Goal: Task Accomplishment & Management: Manage account settings

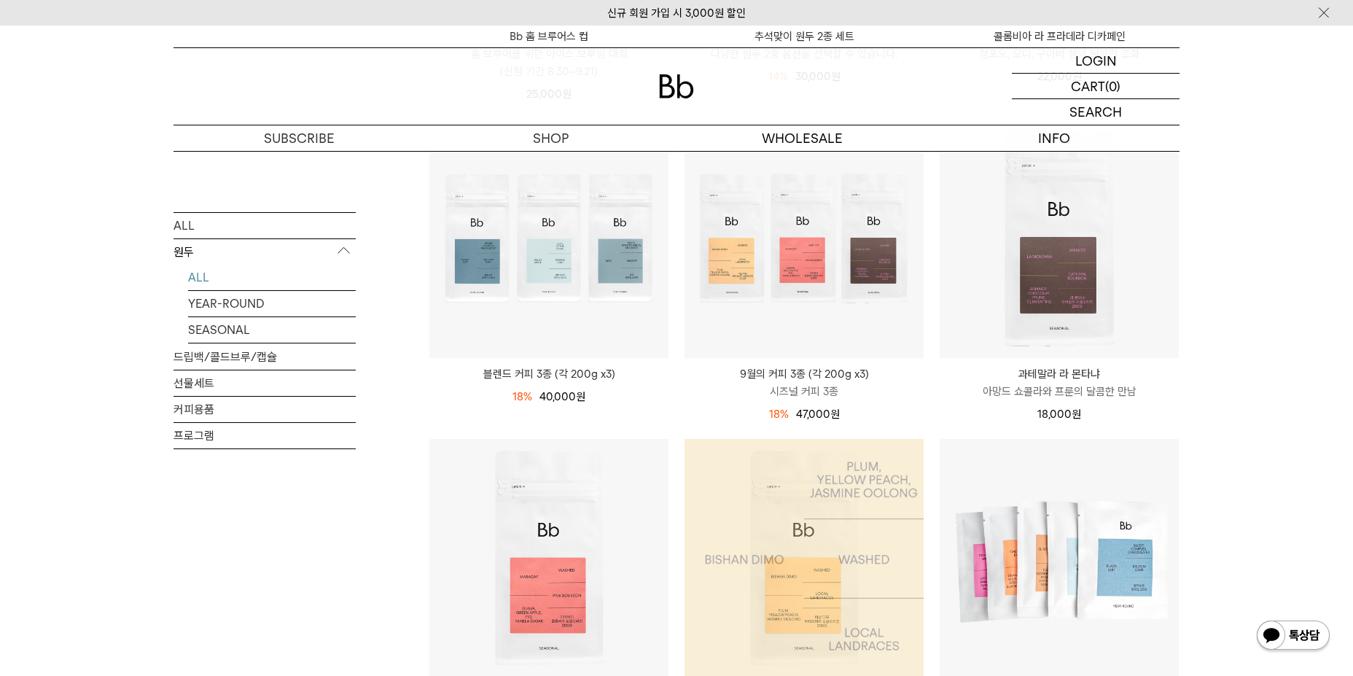
scroll to position [510, 0]
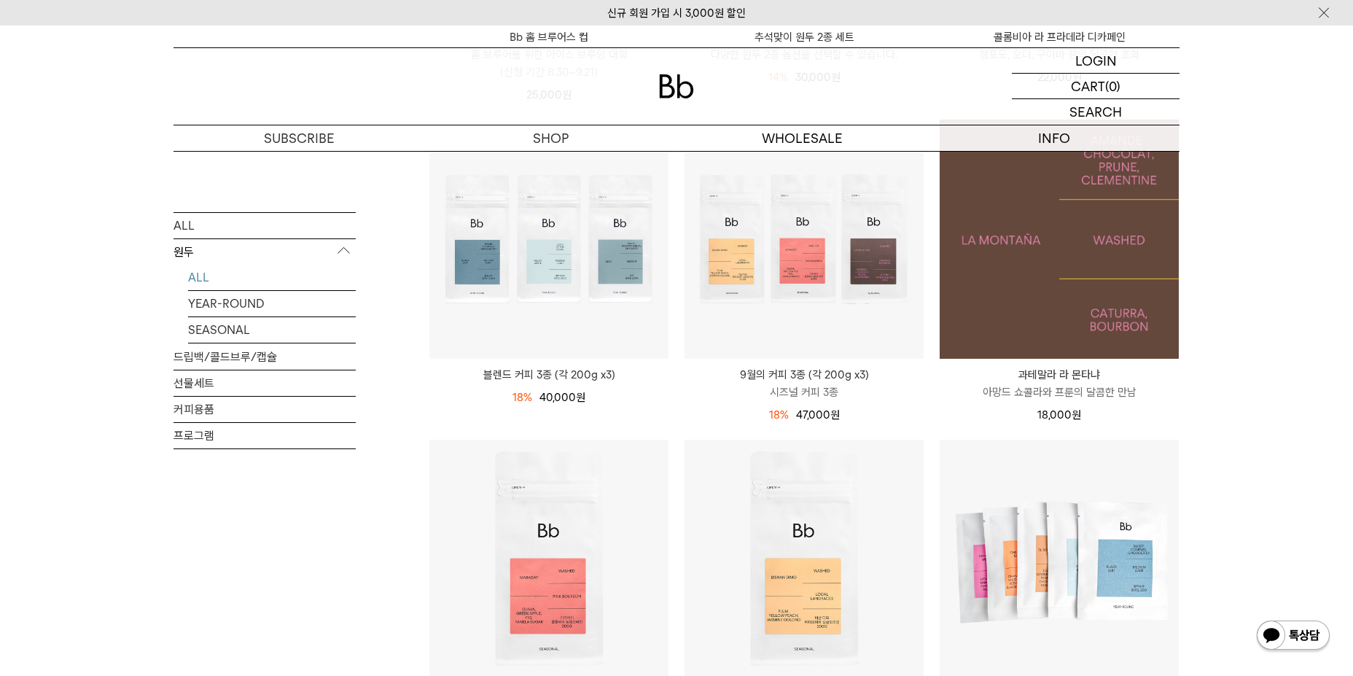
click at [1048, 308] on img at bounding box center [1059, 239] width 239 height 239
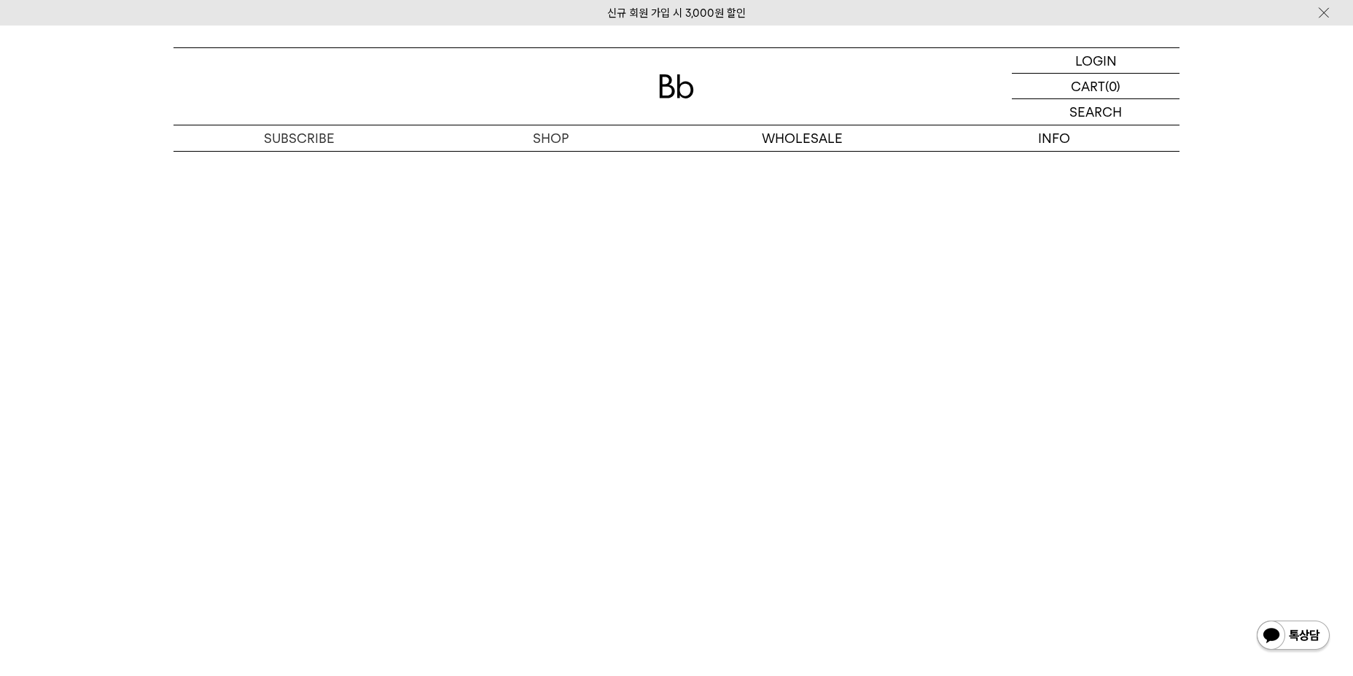
scroll to position [3645, 0]
click at [1046, 69] on div "LOGIN 로그인" at bounding box center [1096, 60] width 168 height 25
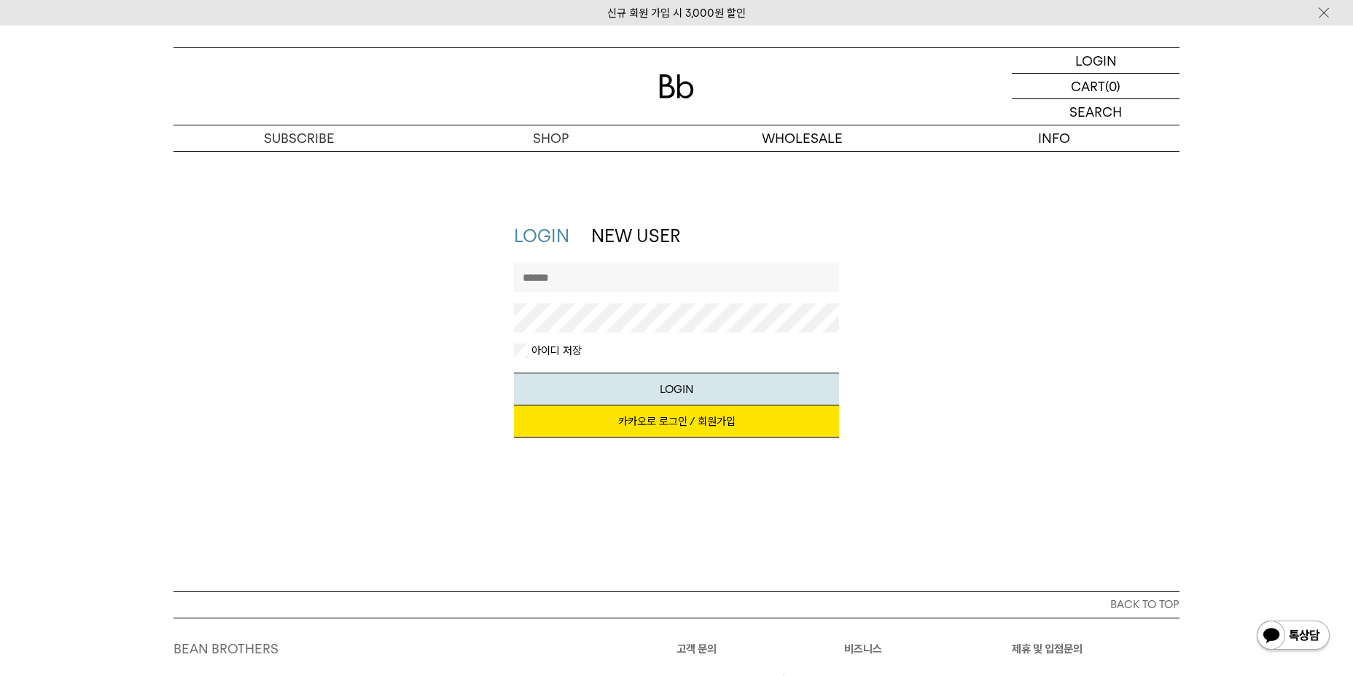
click at [644, 419] on link "카카오로 로그인 / 회원가입" at bounding box center [677, 421] width 326 height 32
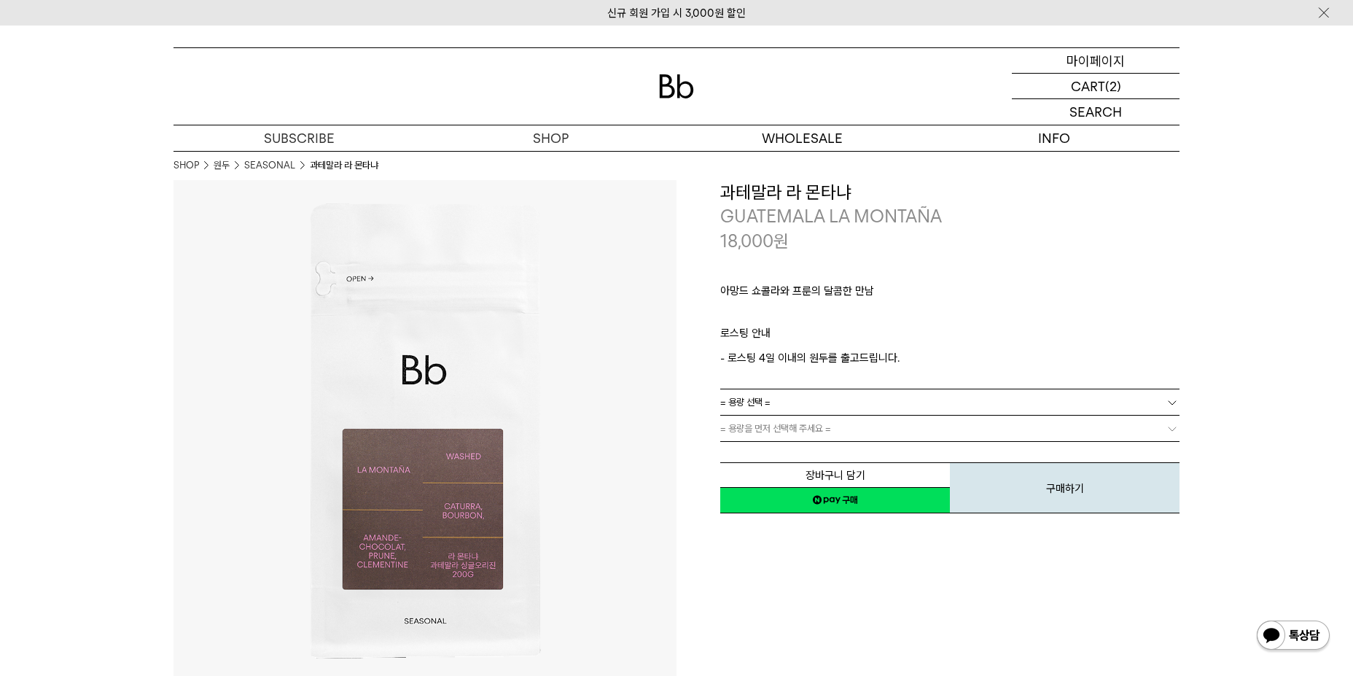
click at [1072, 64] on p "마이페이지" at bounding box center [1096, 60] width 58 height 25
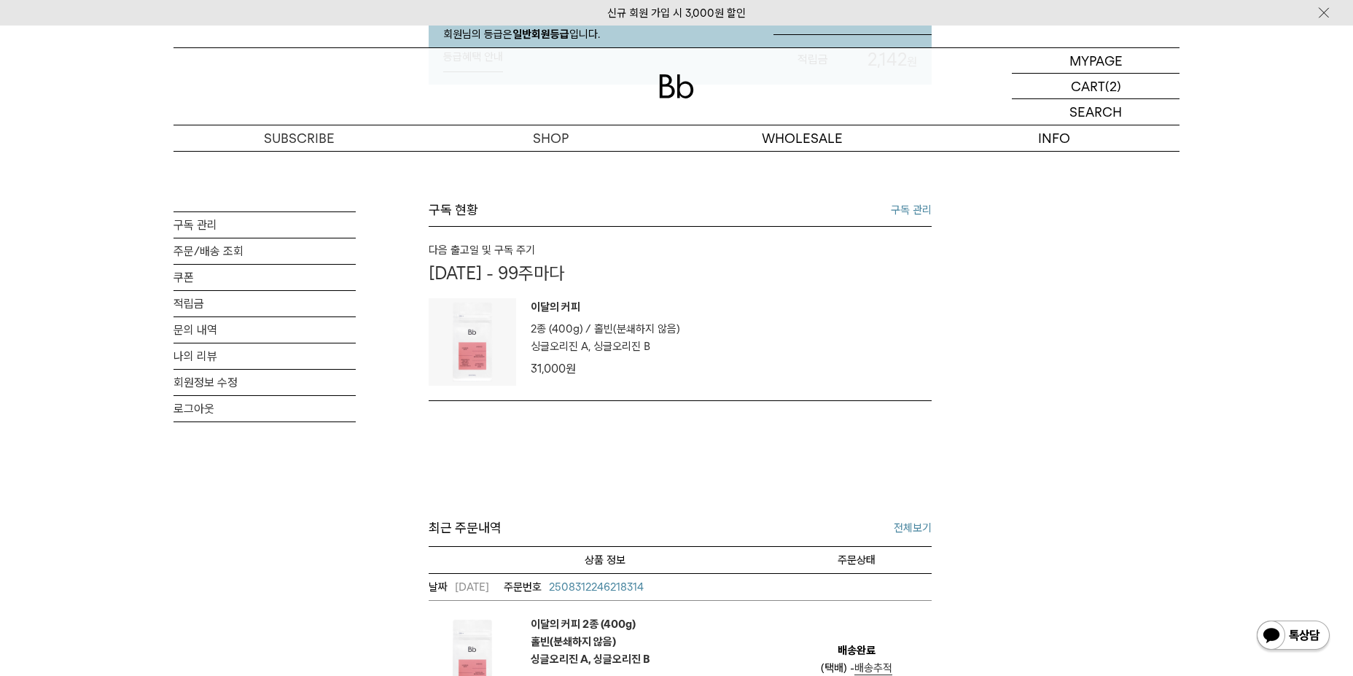
scroll to position [146, 0]
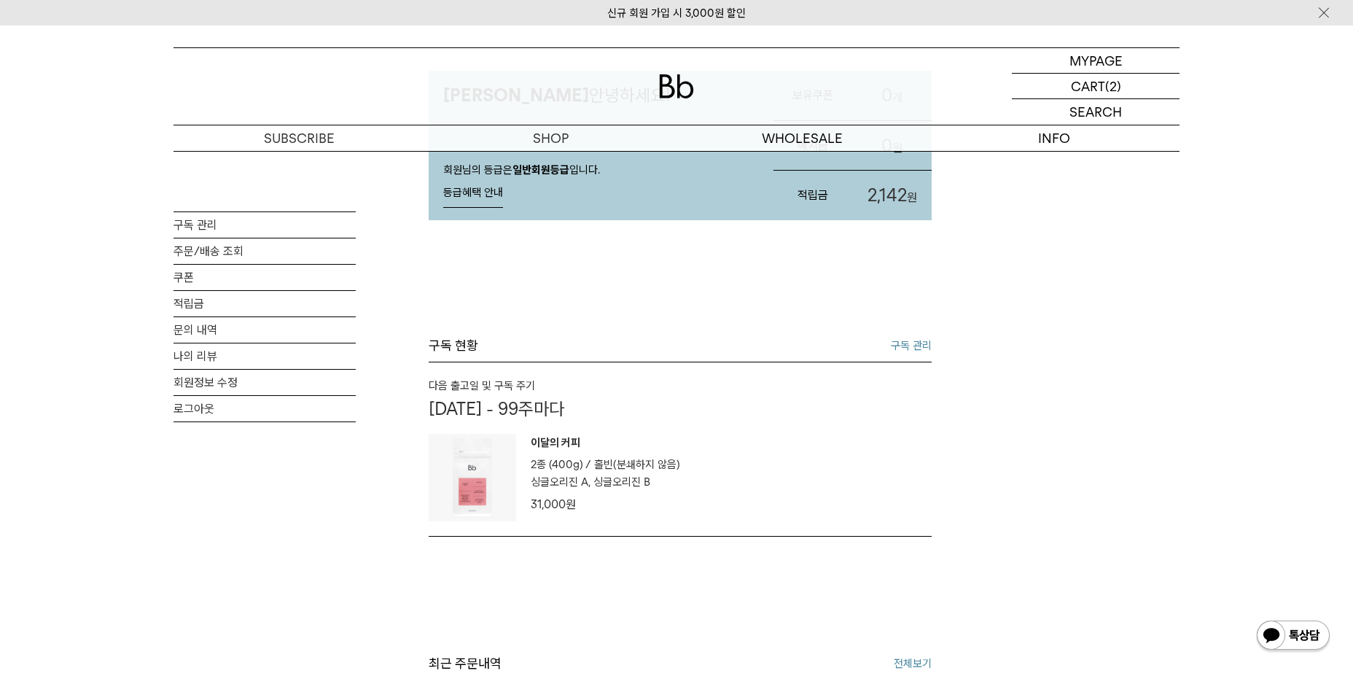
click at [895, 340] on link "구독 관리" at bounding box center [911, 345] width 41 height 17
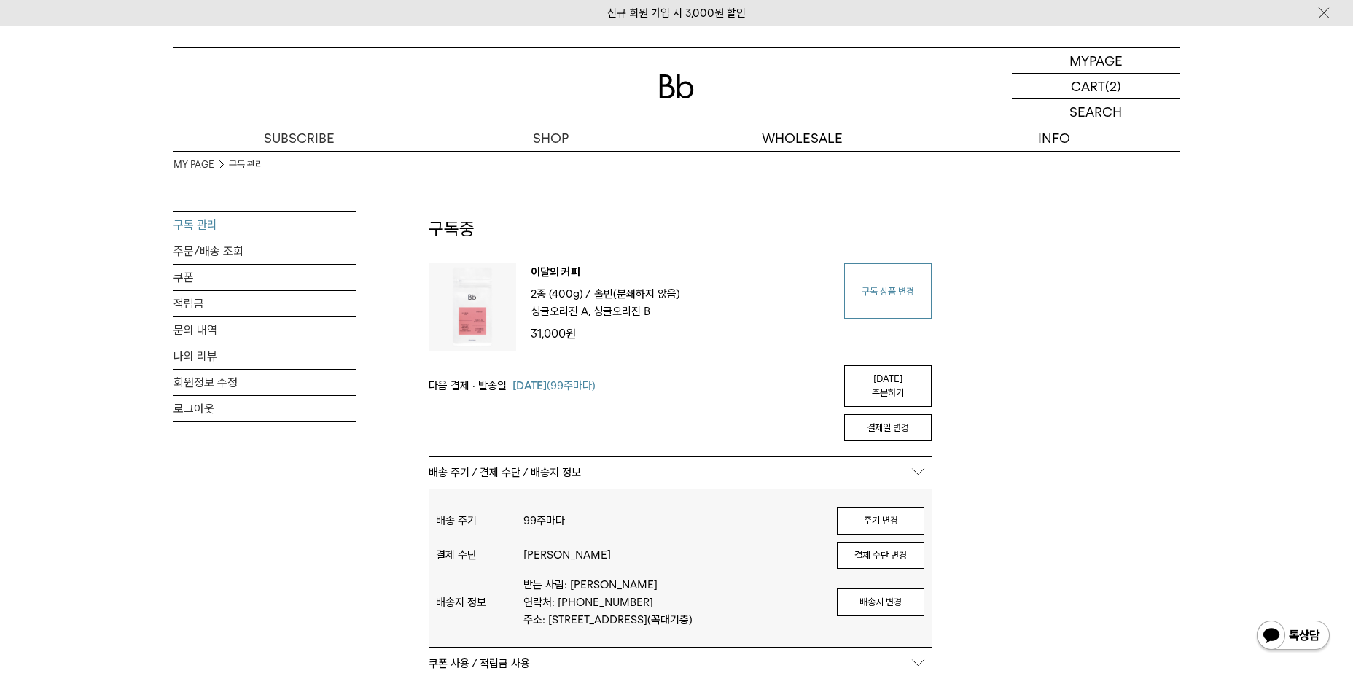
click at [874, 287] on link "구독 상품 변경" at bounding box center [887, 290] width 87 height 55
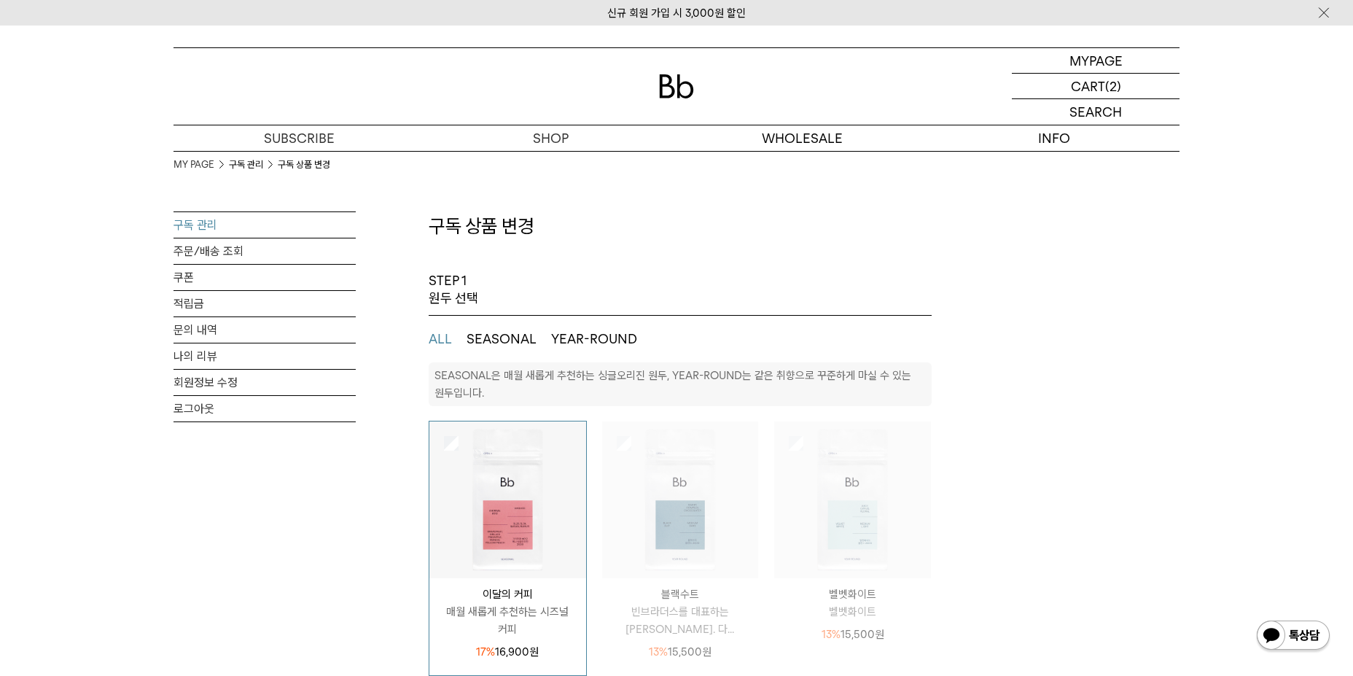
select select "**"
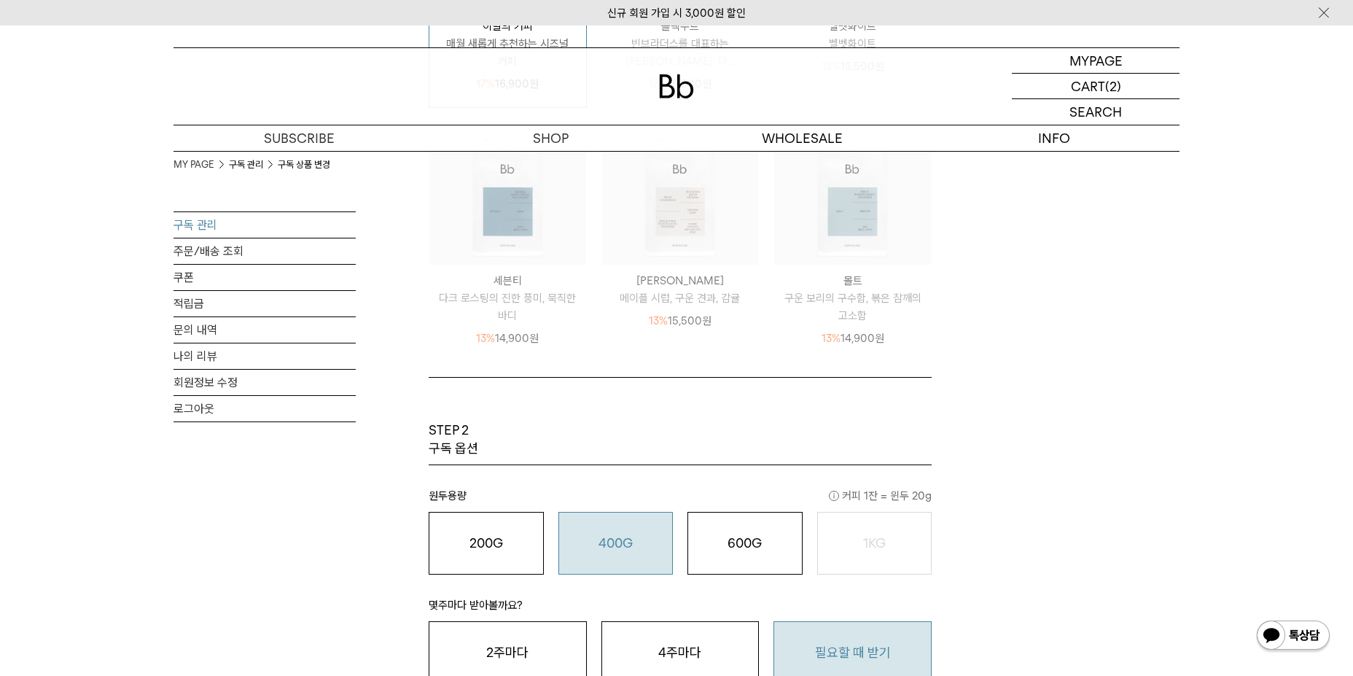
scroll to position [583, 0]
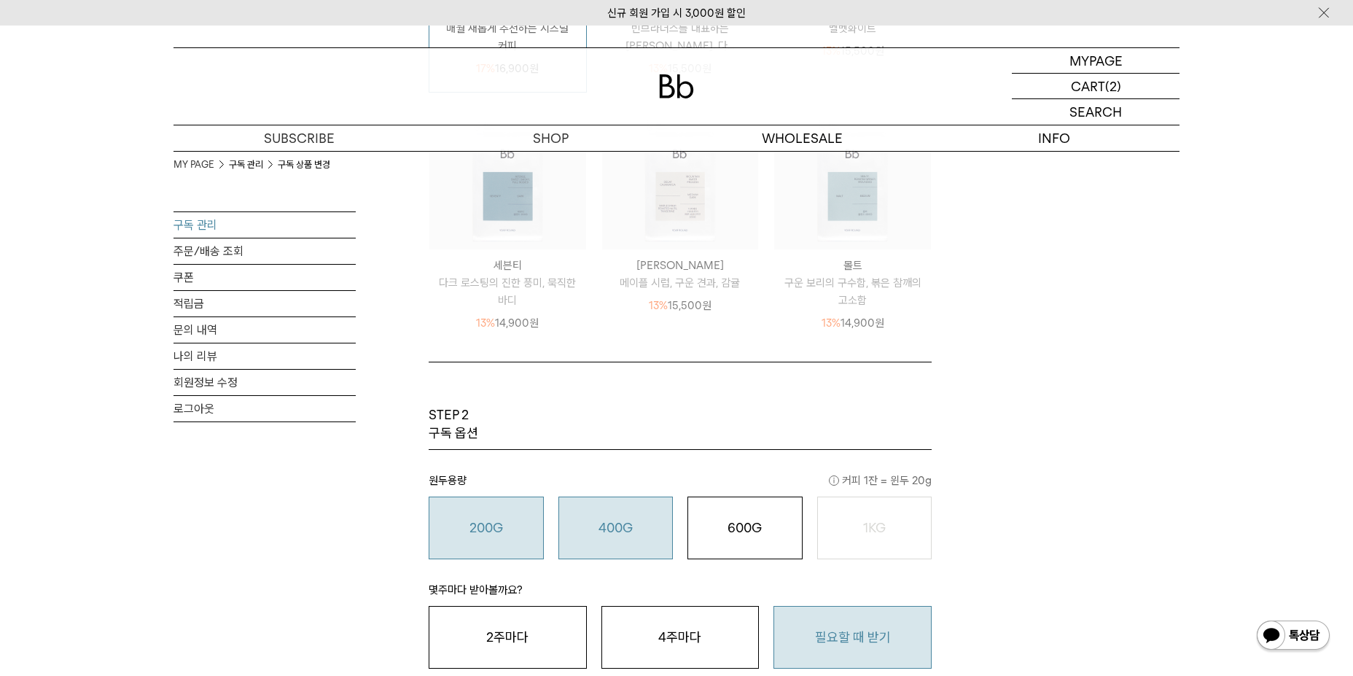
click at [491, 539] on button "200G 16,900 원" at bounding box center [486, 527] width 115 height 63
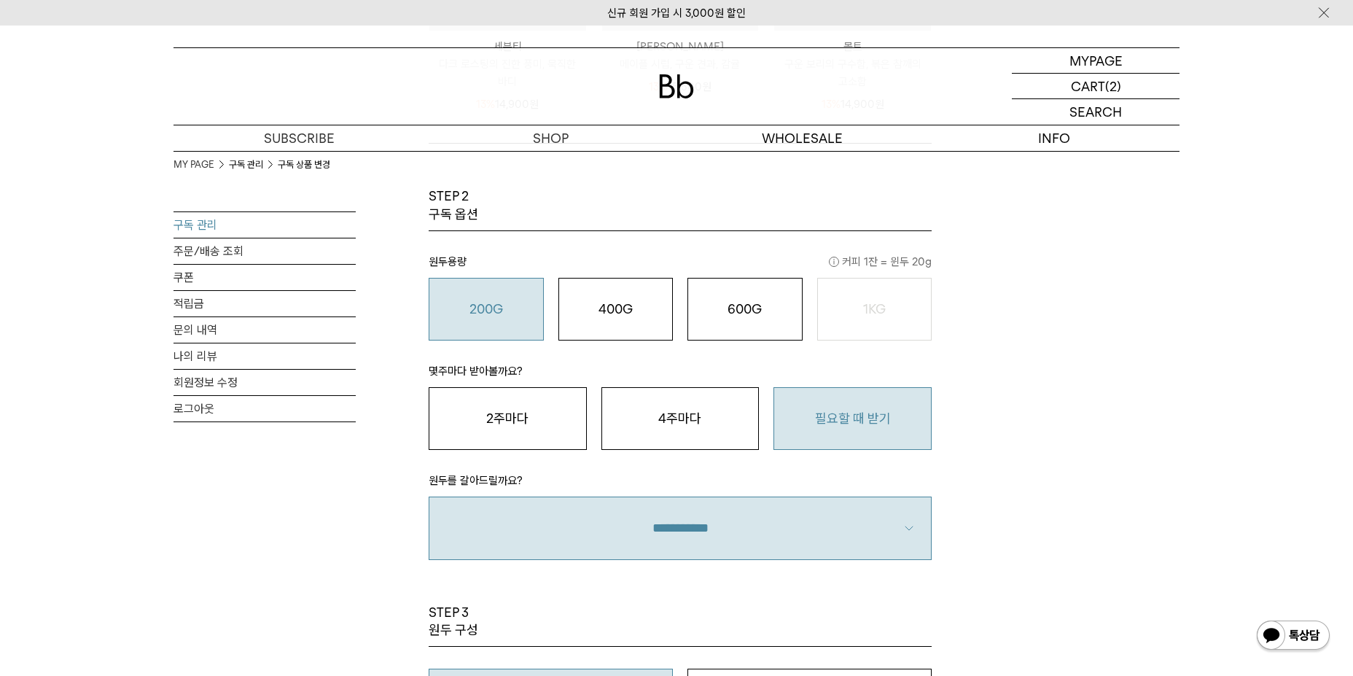
scroll to position [1021, 0]
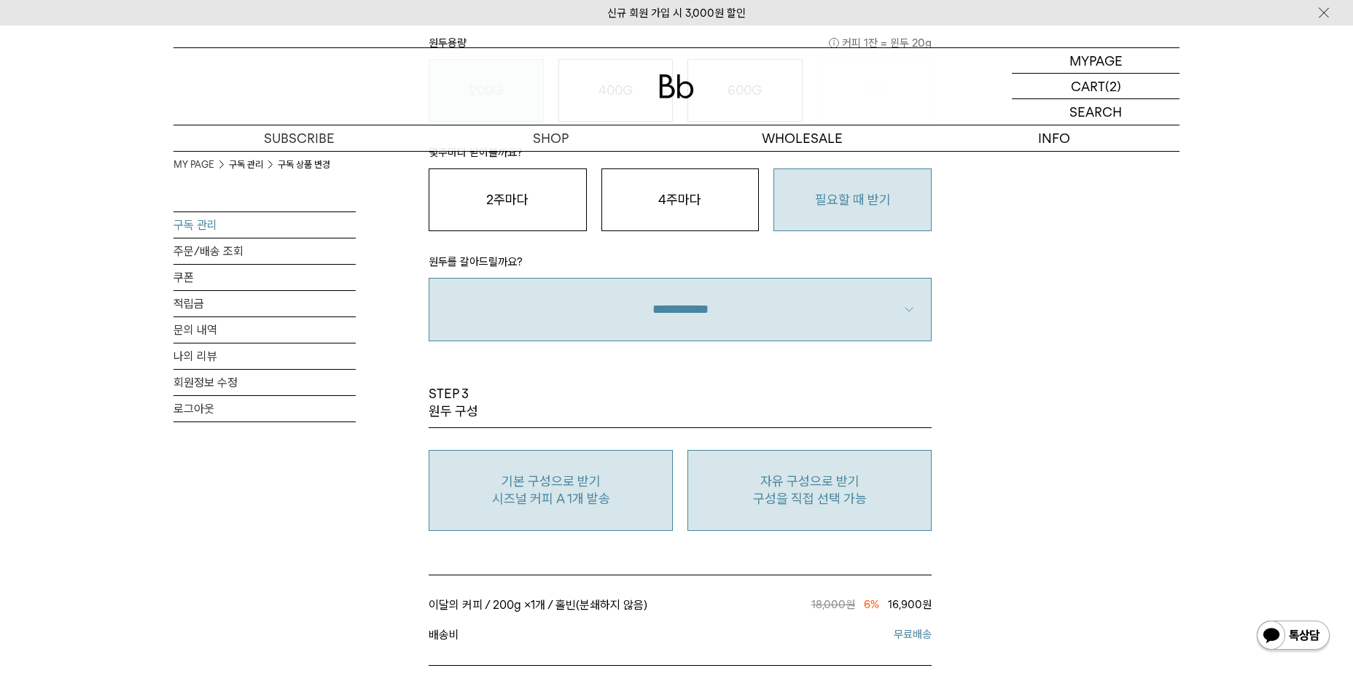
click at [725, 486] on p "자유 구성으로 받기" at bounding box center [810, 480] width 228 height 17
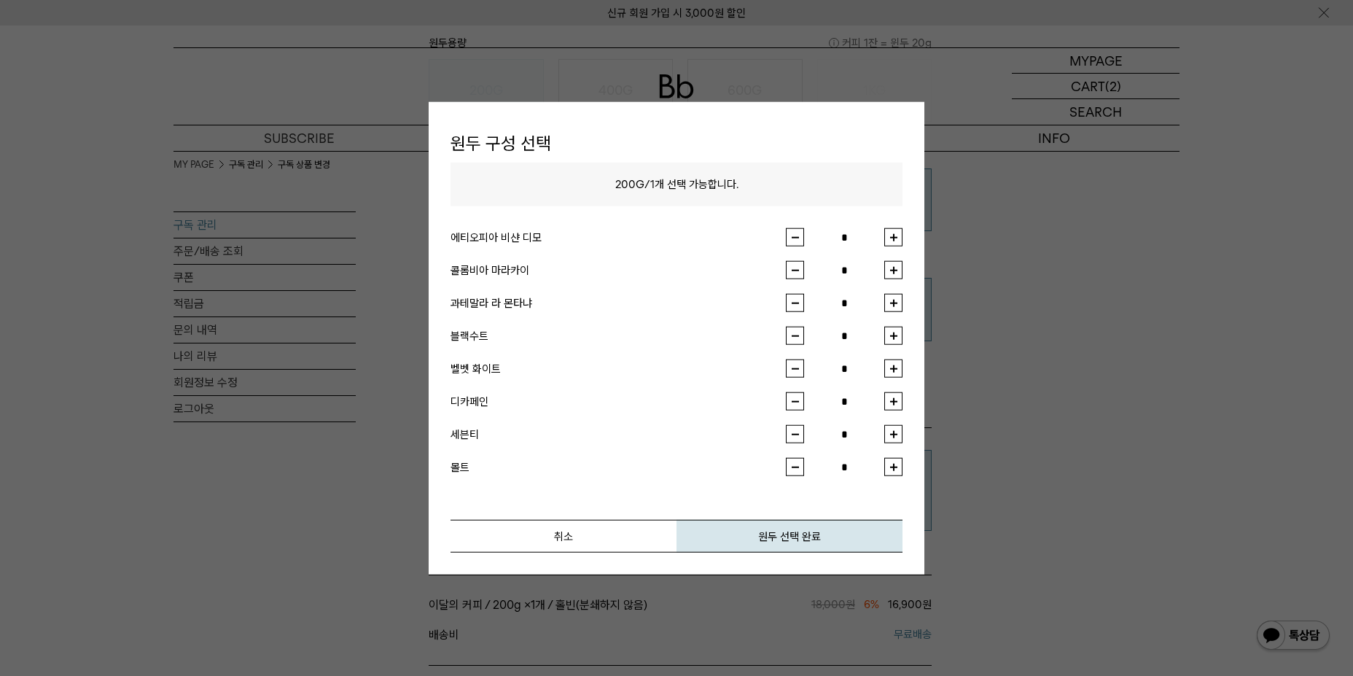
click at [894, 366] on button "button" at bounding box center [893, 368] width 18 height 18
click at [766, 539] on button "원두 선택 완료" at bounding box center [790, 536] width 226 height 33
click at [752, 532] on button "원두 선택 완료" at bounding box center [790, 536] width 226 height 33
click at [901, 300] on button "button" at bounding box center [893, 303] width 18 height 18
click at [610, 534] on button "취소" at bounding box center [564, 536] width 226 height 33
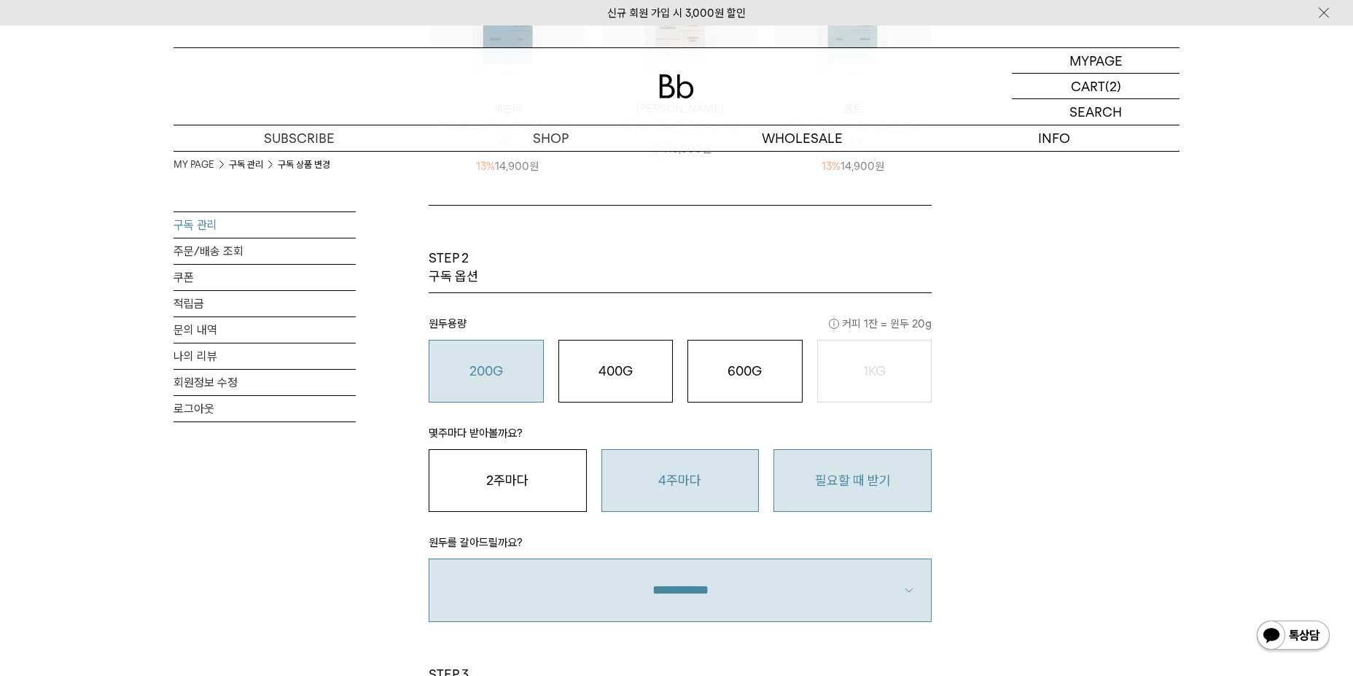
scroll to position [729, 0]
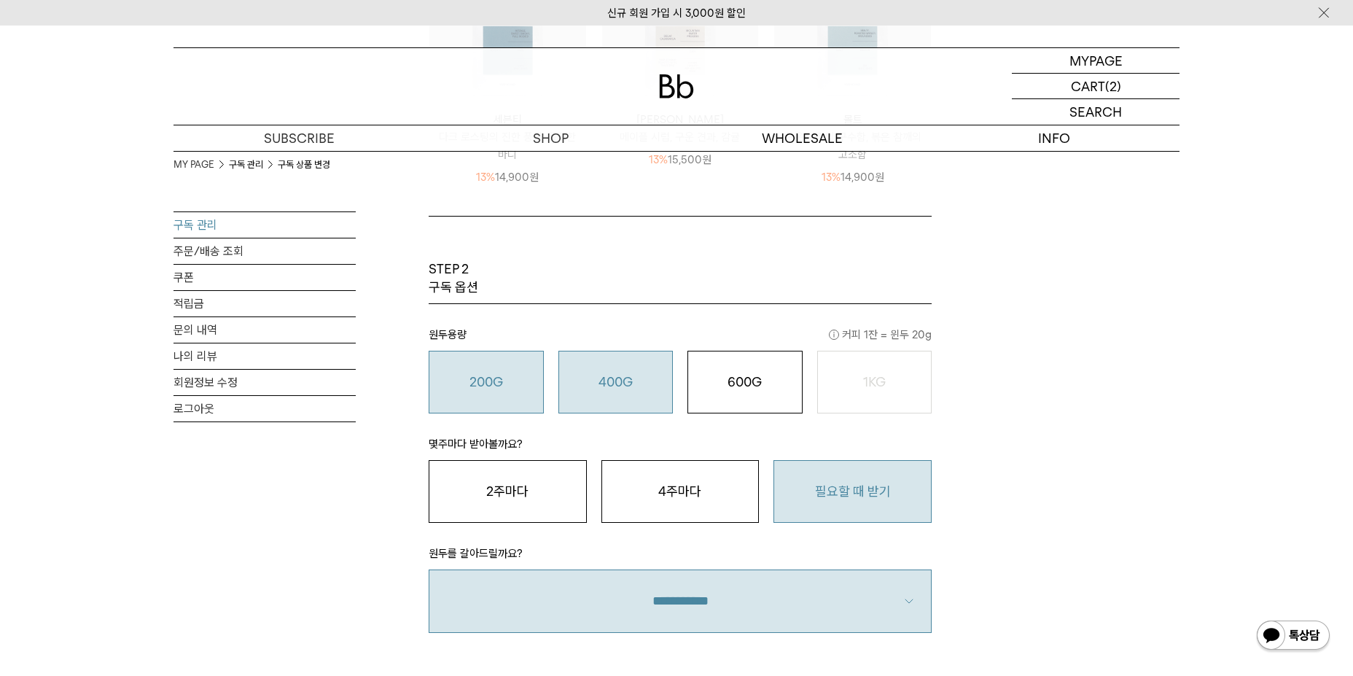
click at [623, 384] on o "400G" at bounding box center [616, 381] width 34 height 15
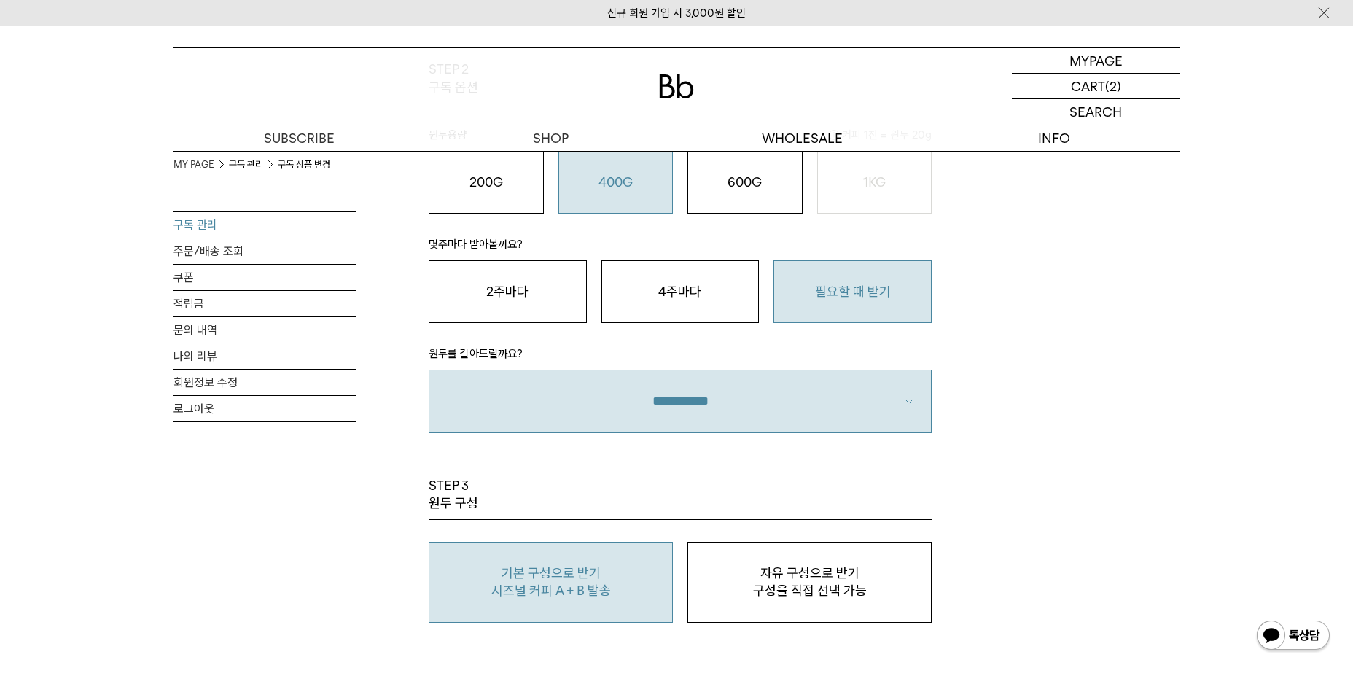
scroll to position [948, 0]
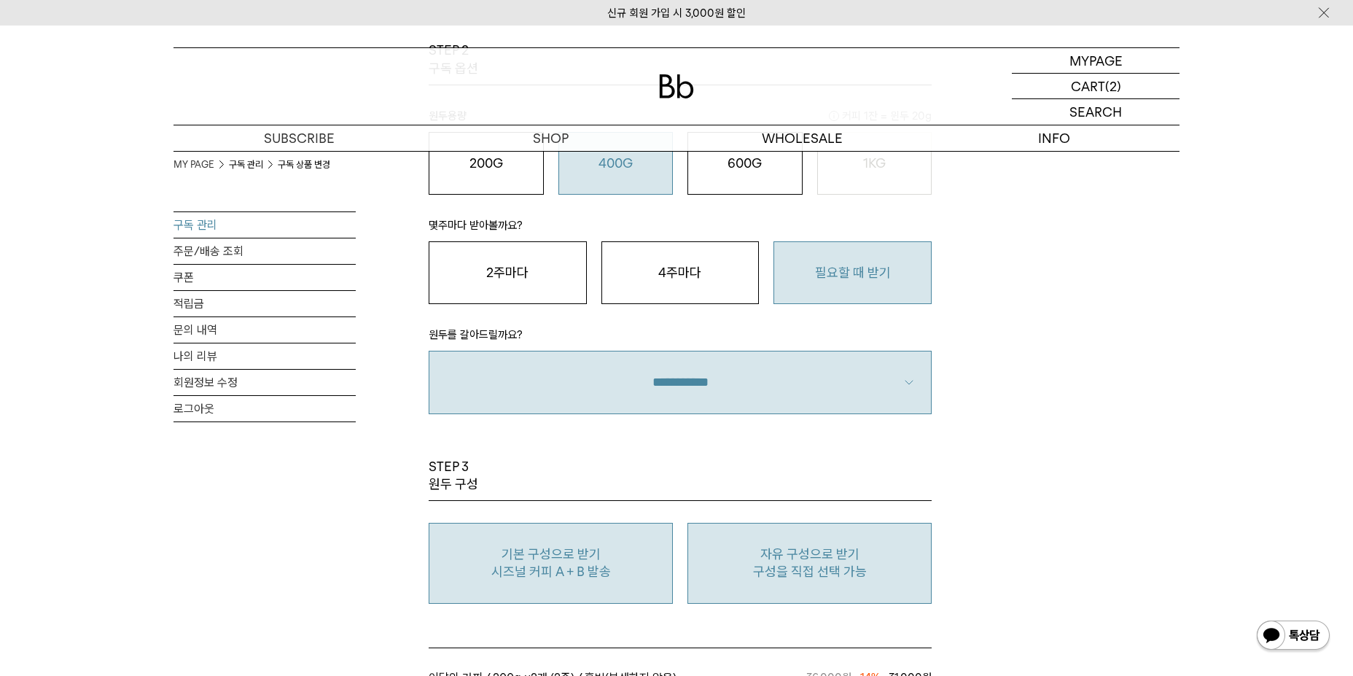
click at [876, 558] on p "자유 구성으로 받기" at bounding box center [810, 553] width 228 height 17
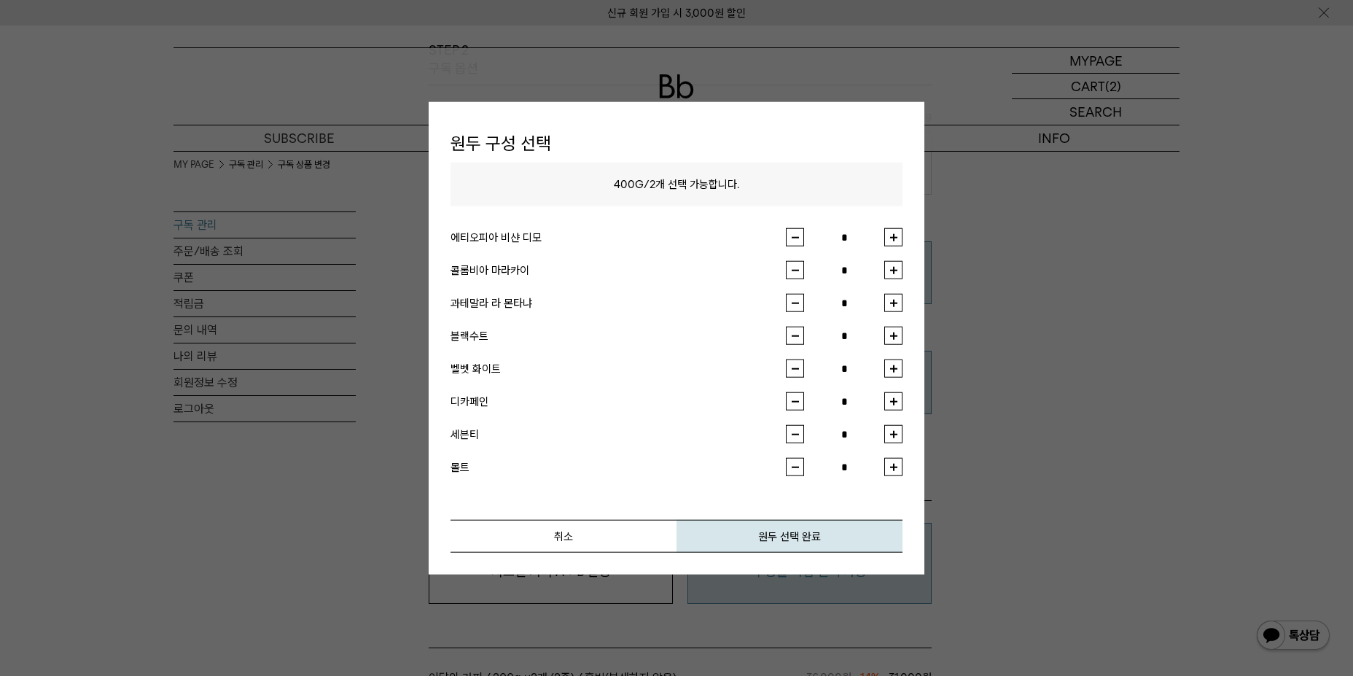
click at [895, 371] on button "button" at bounding box center [893, 368] width 18 height 18
type input "*"
click at [899, 306] on button "button" at bounding box center [893, 303] width 18 height 18
type input "*"
click at [768, 534] on button "원두 선택 완료" at bounding box center [790, 536] width 226 height 33
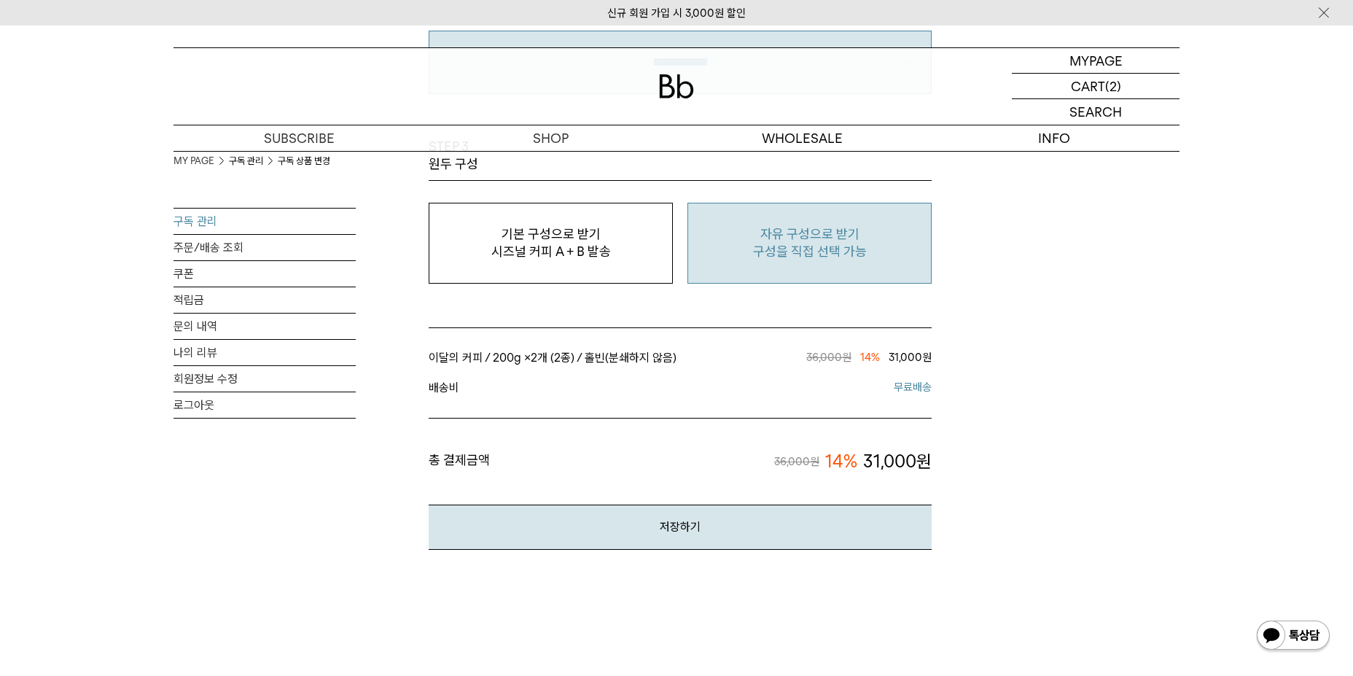
scroll to position [1312, 0]
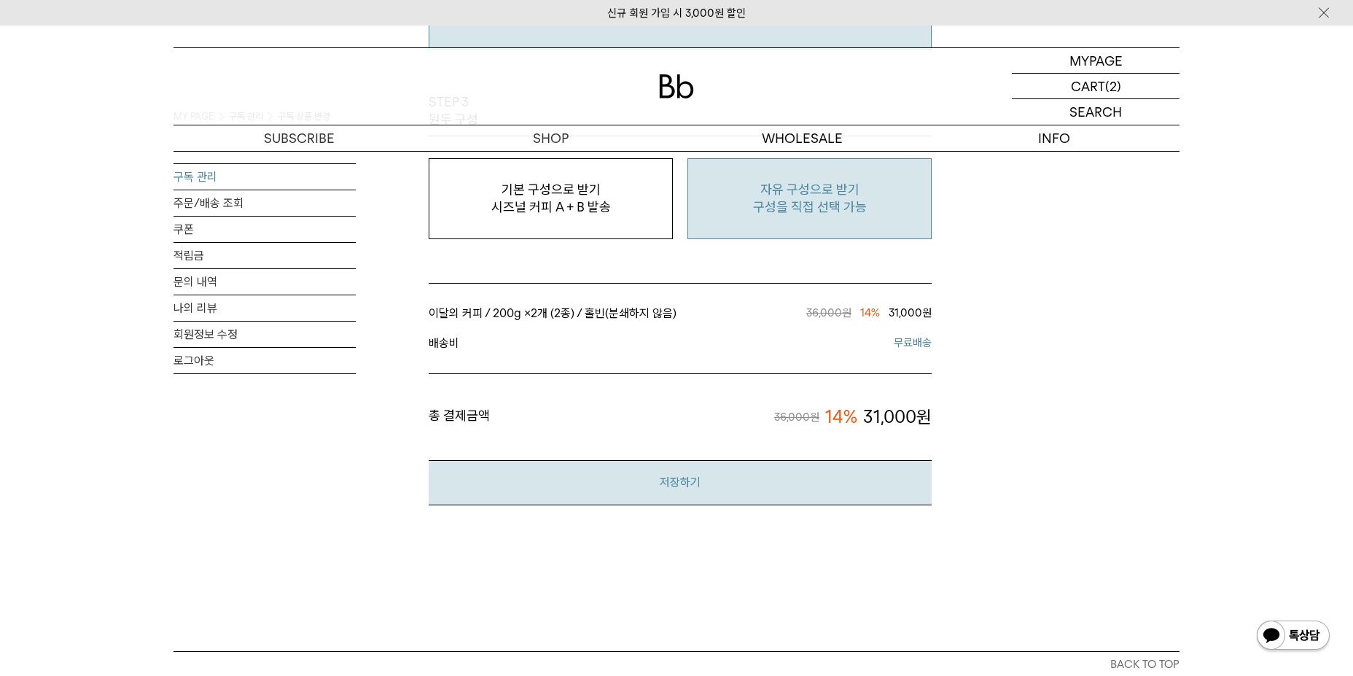
click at [884, 480] on button "저장하기" at bounding box center [680, 482] width 503 height 44
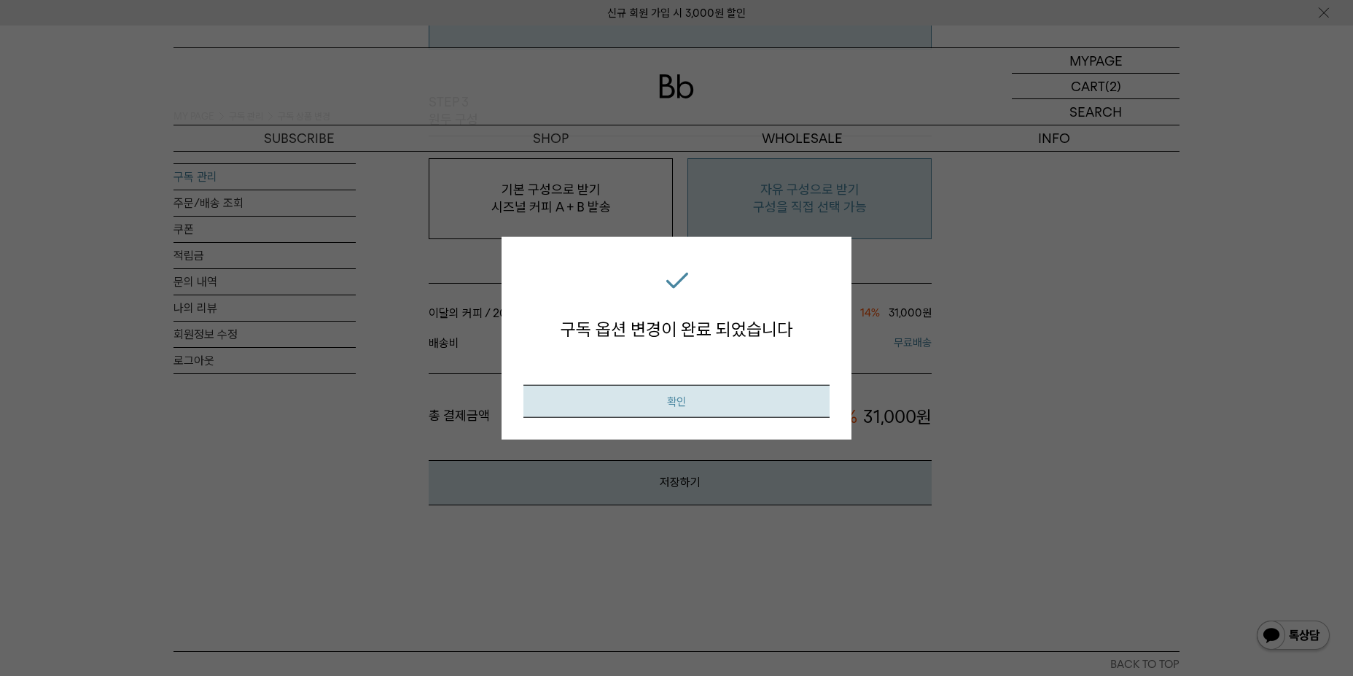
click at [702, 397] on button "확인" at bounding box center [676, 401] width 306 height 33
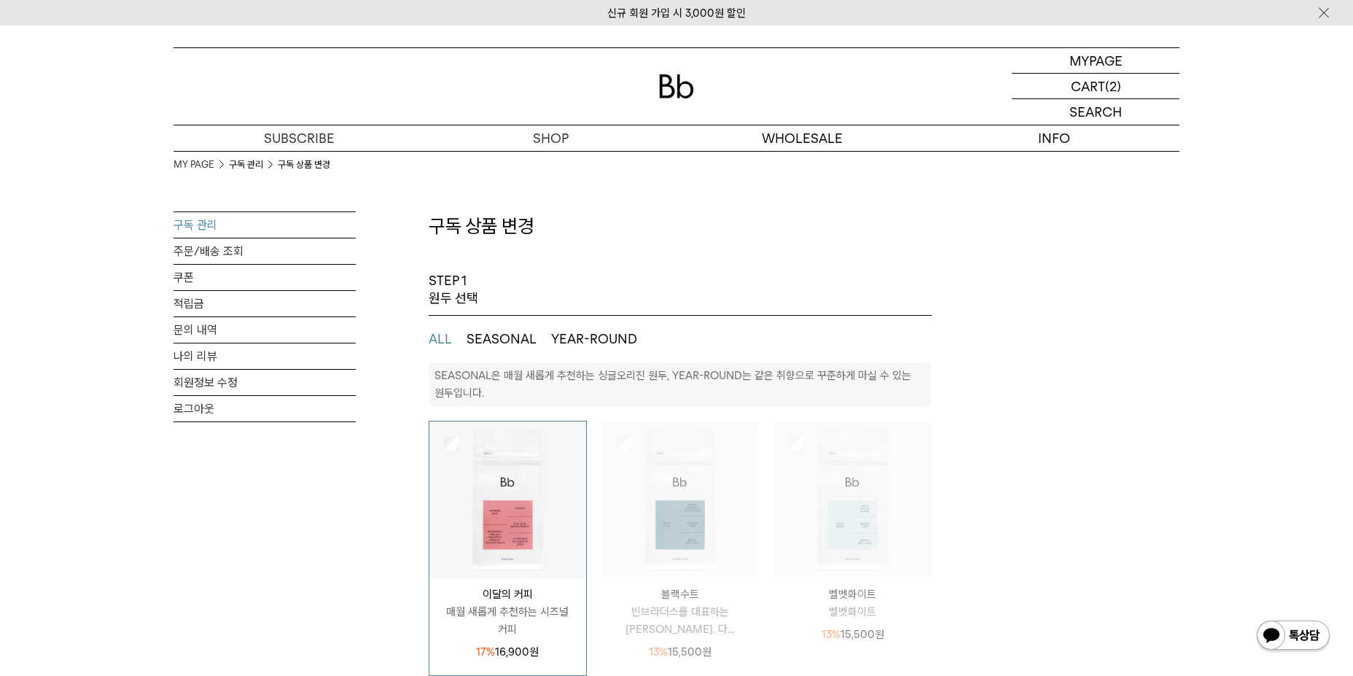
select select "**"
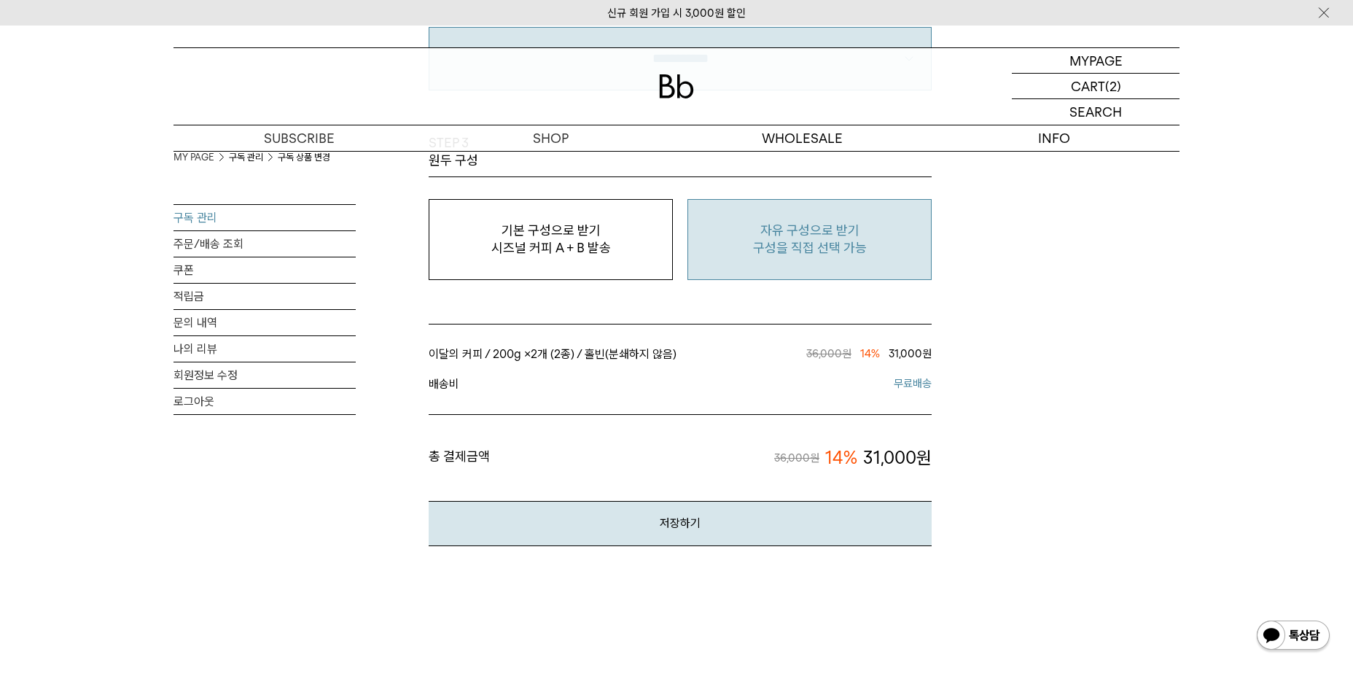
scroll to position [1239, 0]
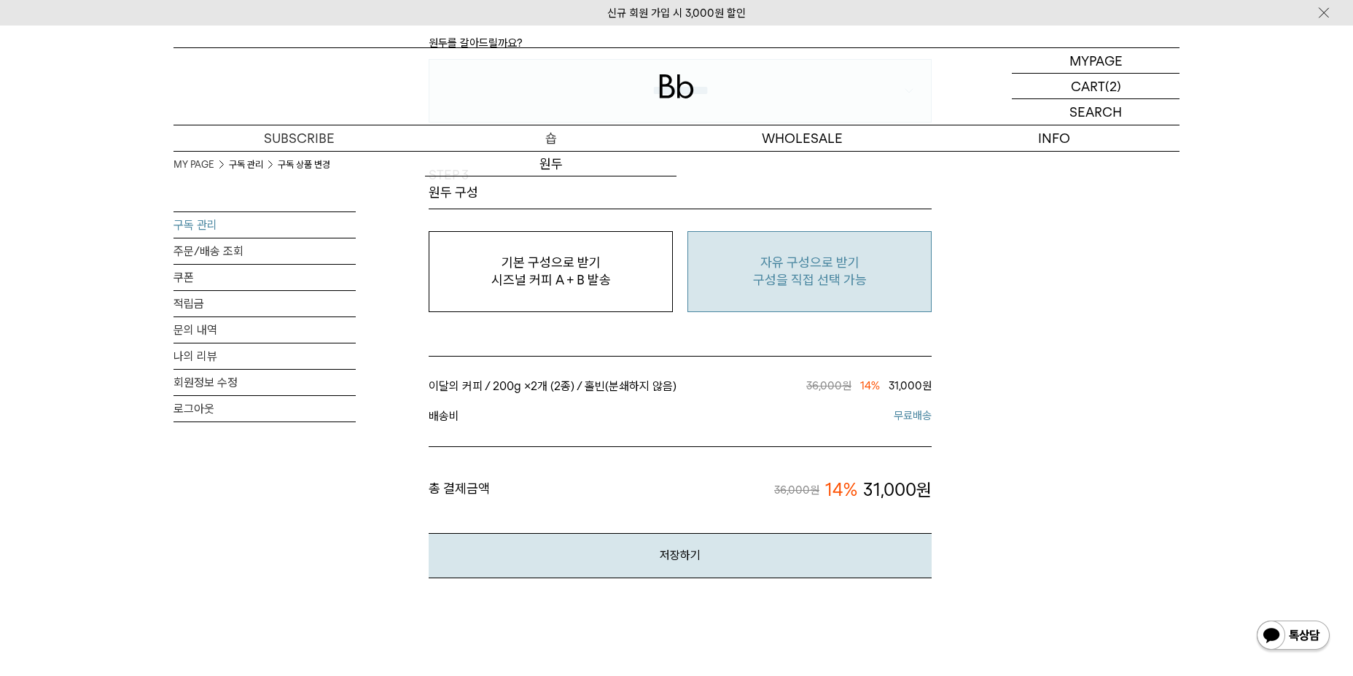
click at [540, 139] on p "숍" at bounding box center [551, 138] width 252 height 26
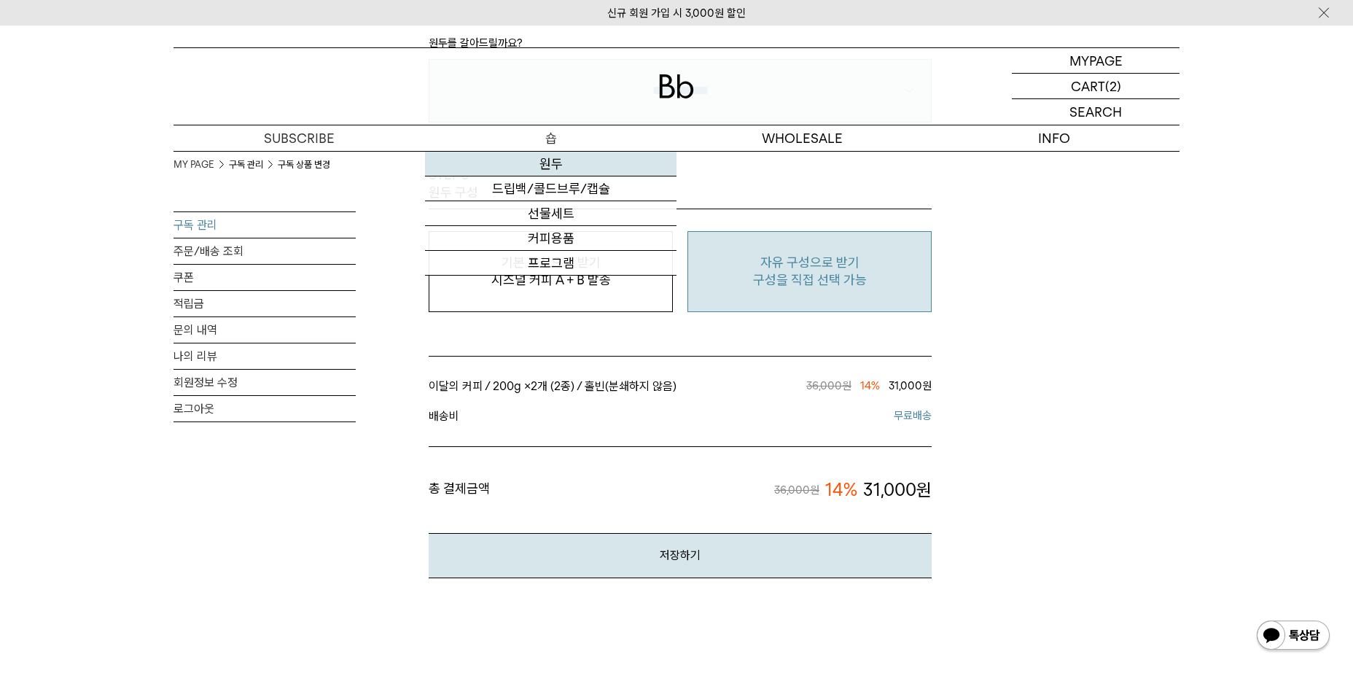
click at [542, 154] on link "원두" at bounding box center [551, 164] width 252 height 25
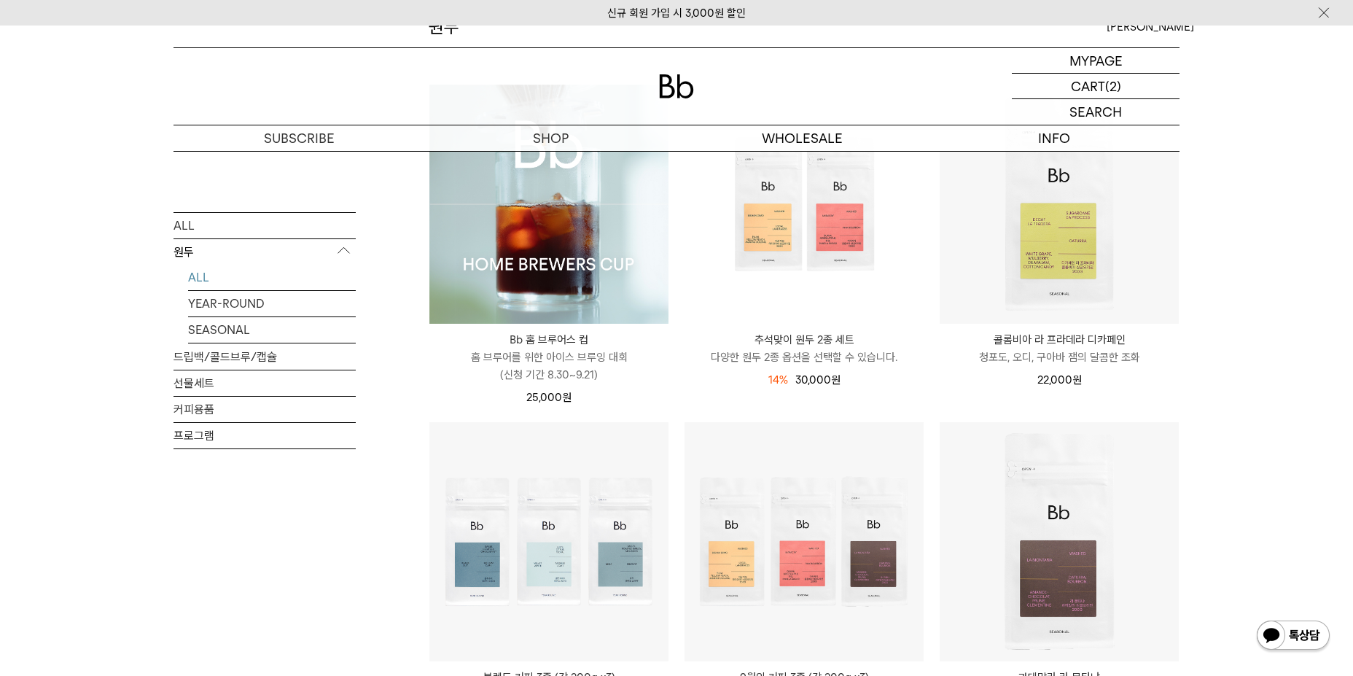
scroll to position [365, 0]
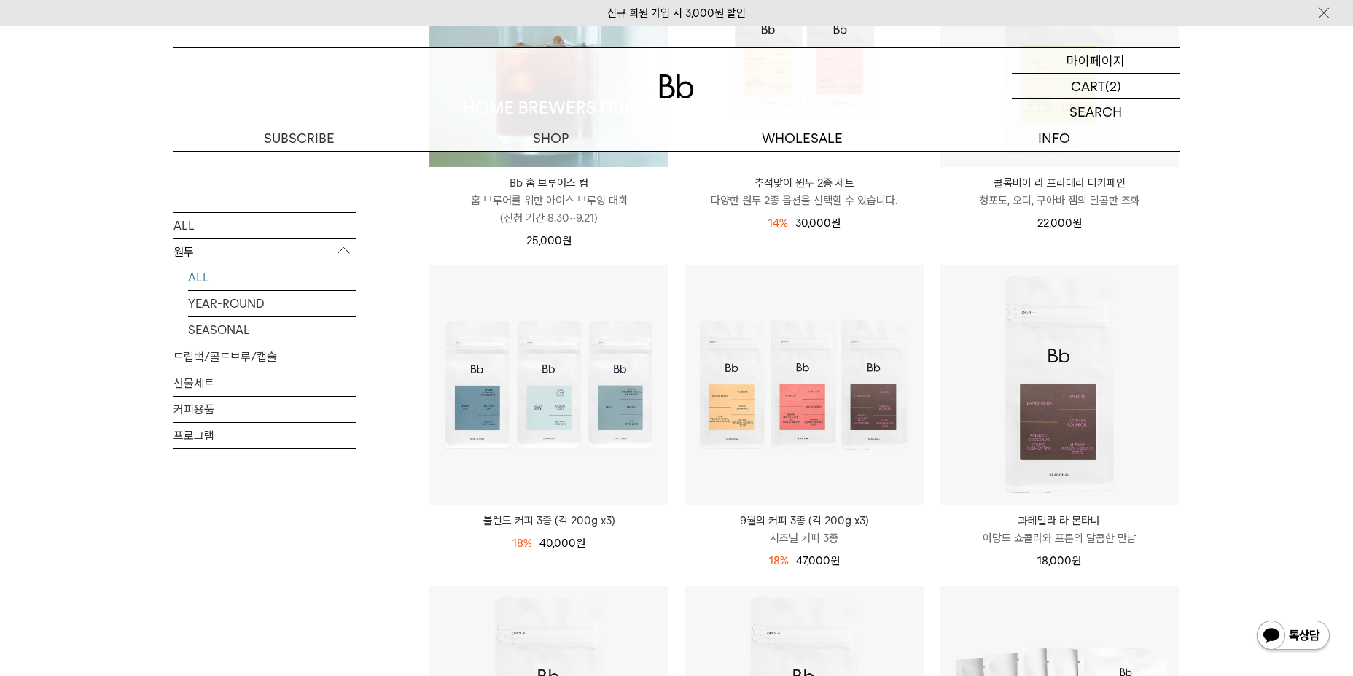
click at [1108, 56] on p "마이페이지" at bounding box center [1096, 60] width 58 height 25
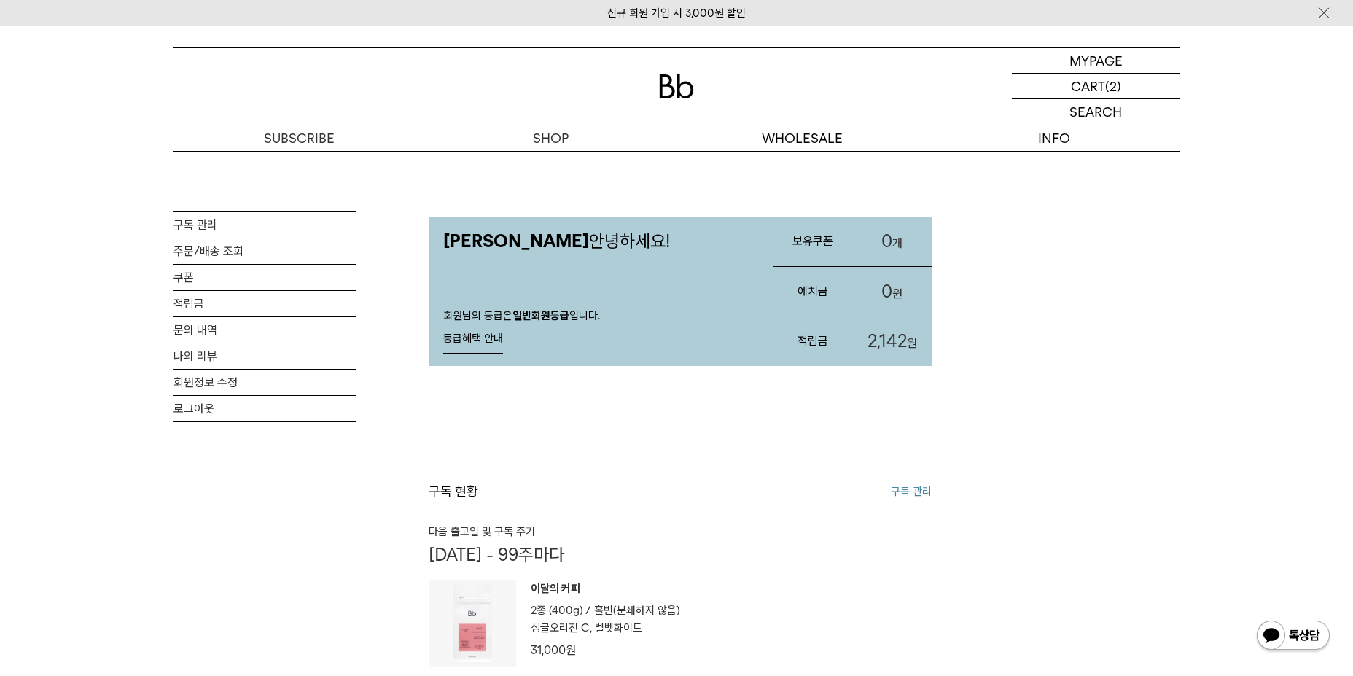
click at [895, 490] on link "구독 관리" at bounding box center [911, 491] width 41 height 17
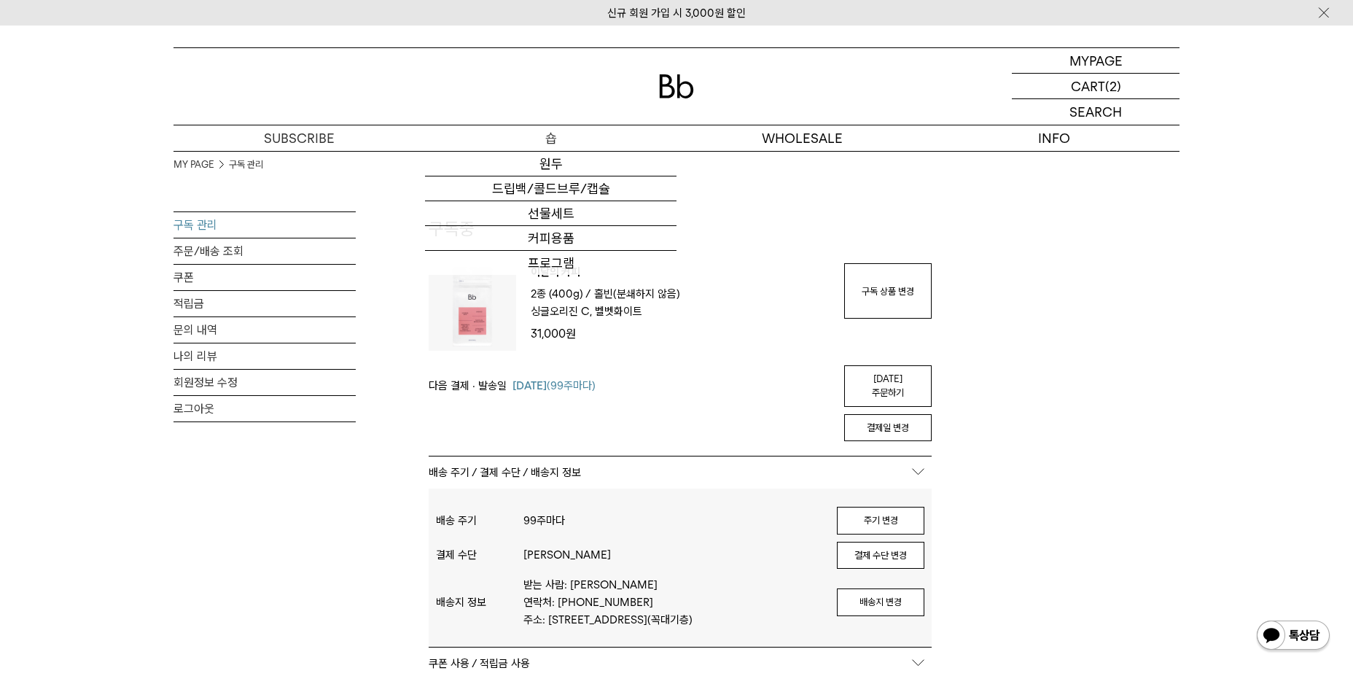
click at [511, 148] on p "숍" at bounding box center [551, 138] width 252 height 26
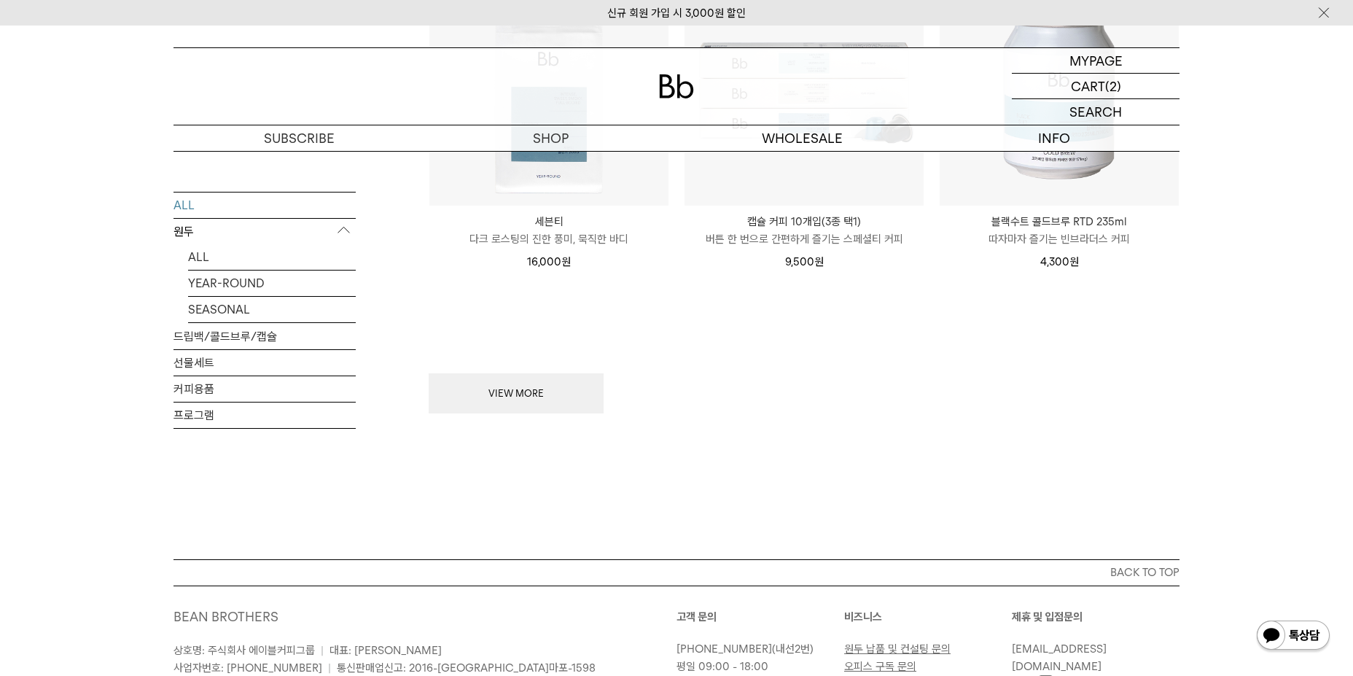
scroll to position [1968, 0]
click at [560, 355] on div "VIEW MORE" at bounding box center [804, 349] width 751 height 128
click at [553, 378] on button "VIEW MORE" at bounding box center [516, 393] width 175 height 41
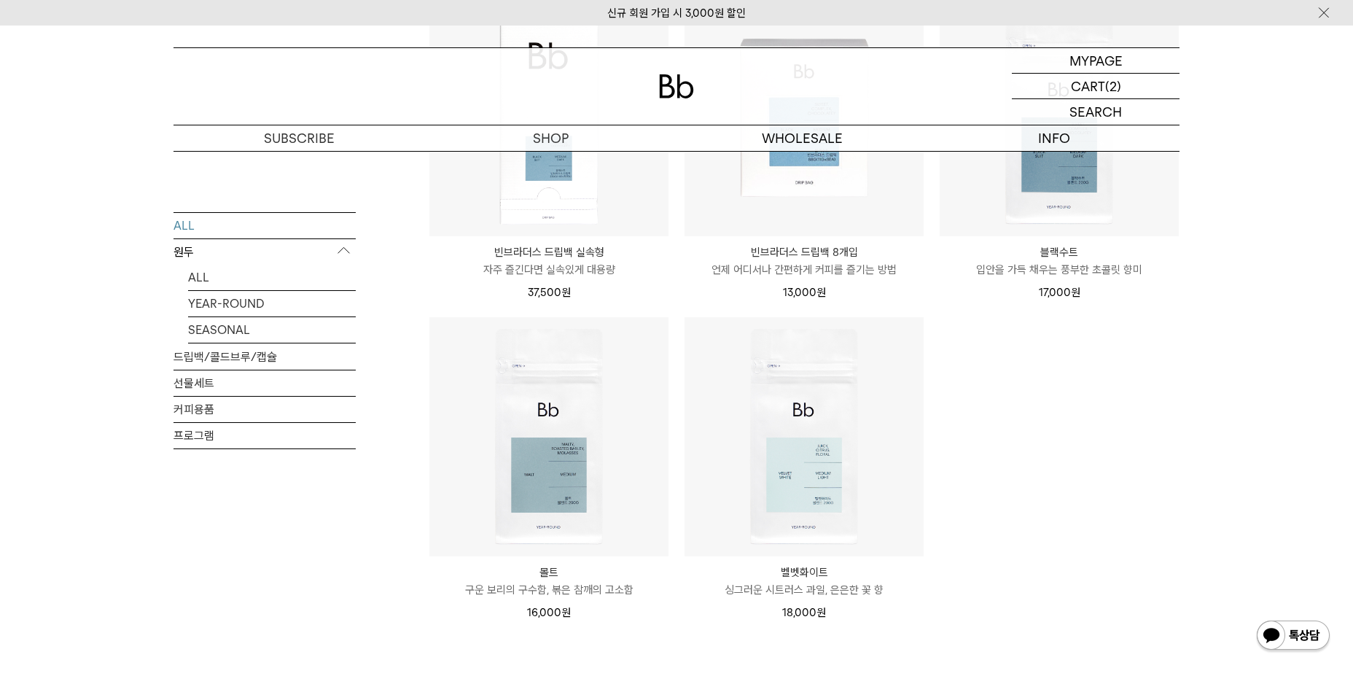
scroll to position [2916, 0]
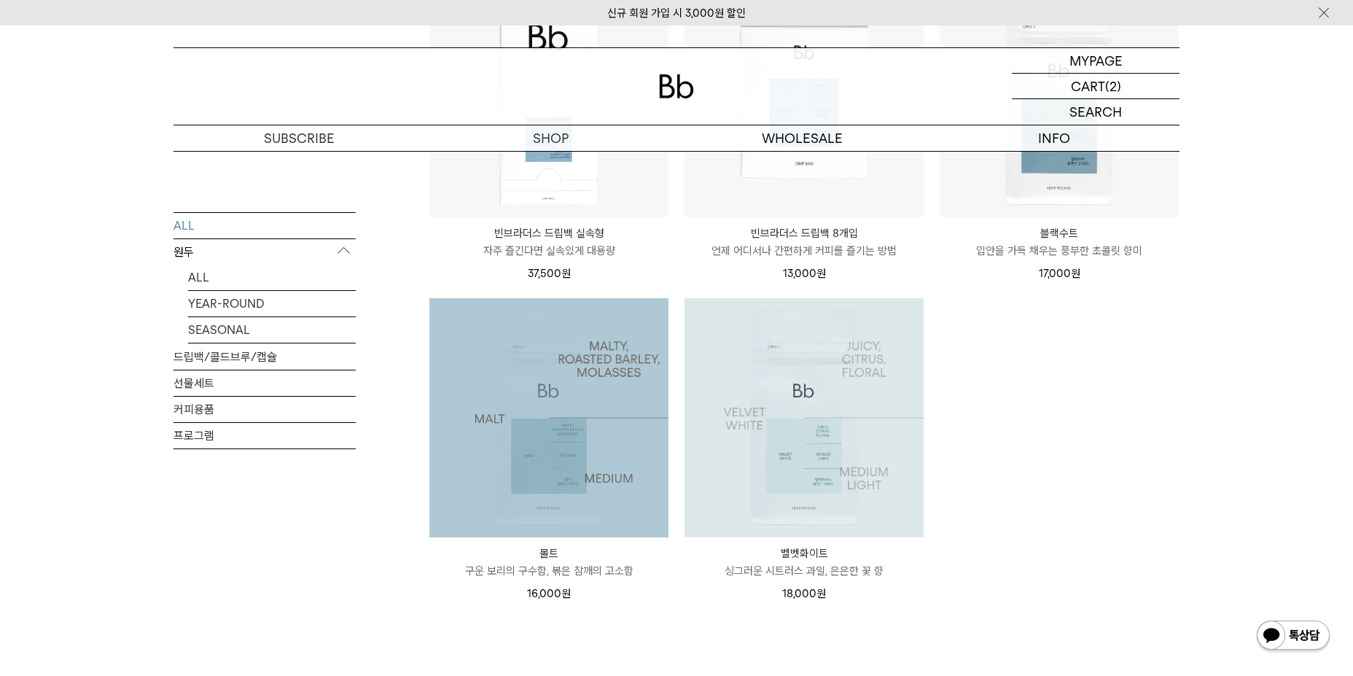
click at [765, 473] on img at bounding box center [804, 417] width 239 height 239
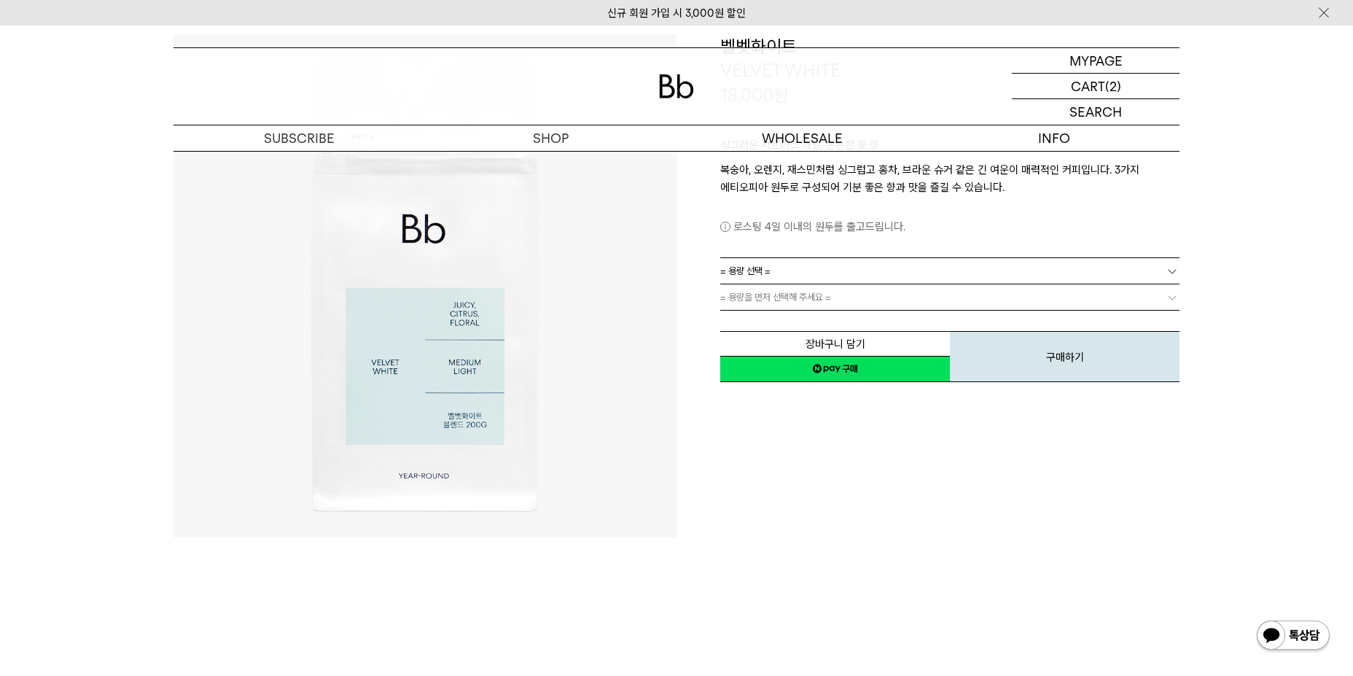
click at [786, 273] on link "= 용량 선택 =" at bounding box center [949, 271] width 459 height 26
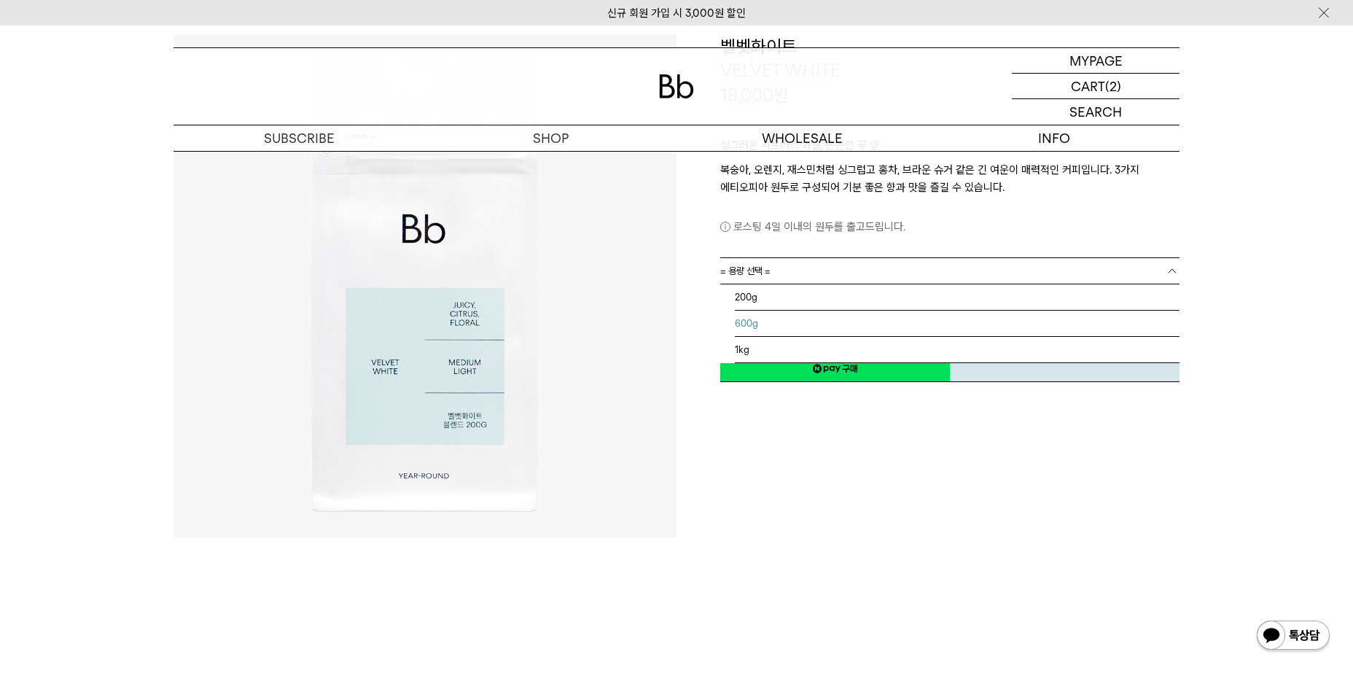
click at [777, 322] on li "600g" at bounding box center [957, 324] width 445 height 26
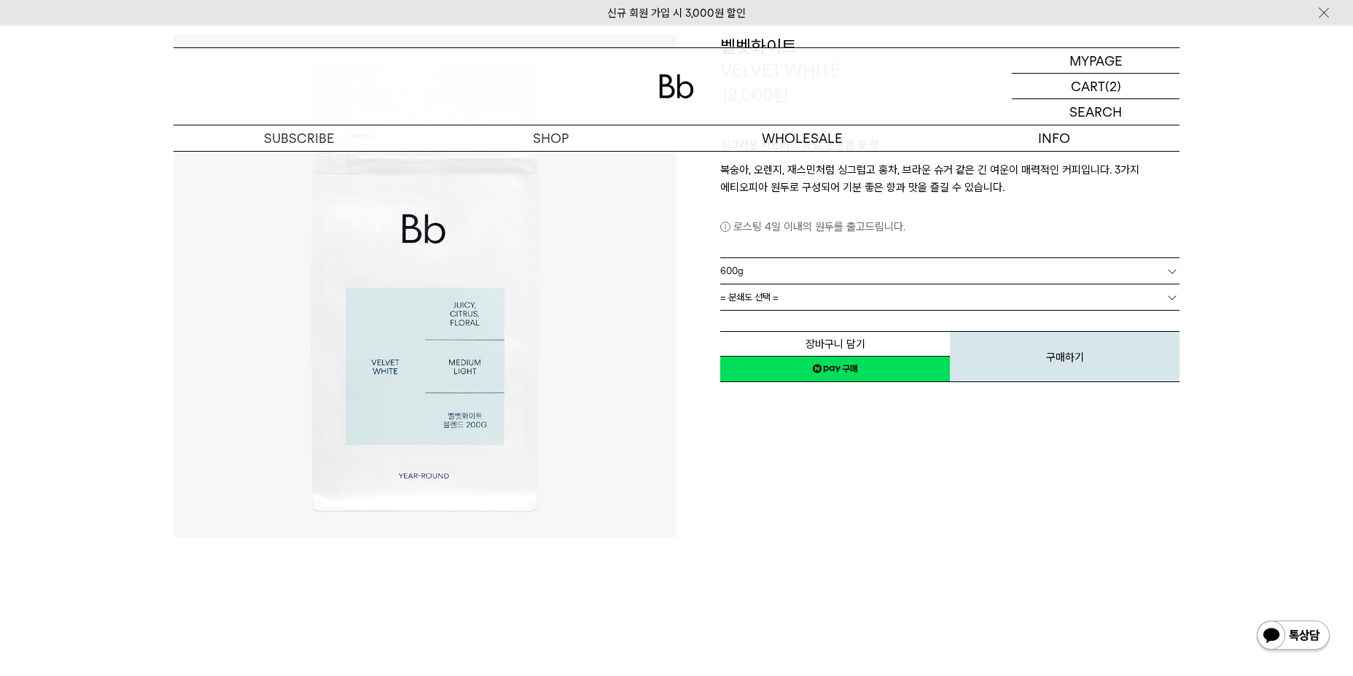
click at [838, 290] on link "= 분쇄도 선택 =" at bounding box center [949, 297] width 459 height 26
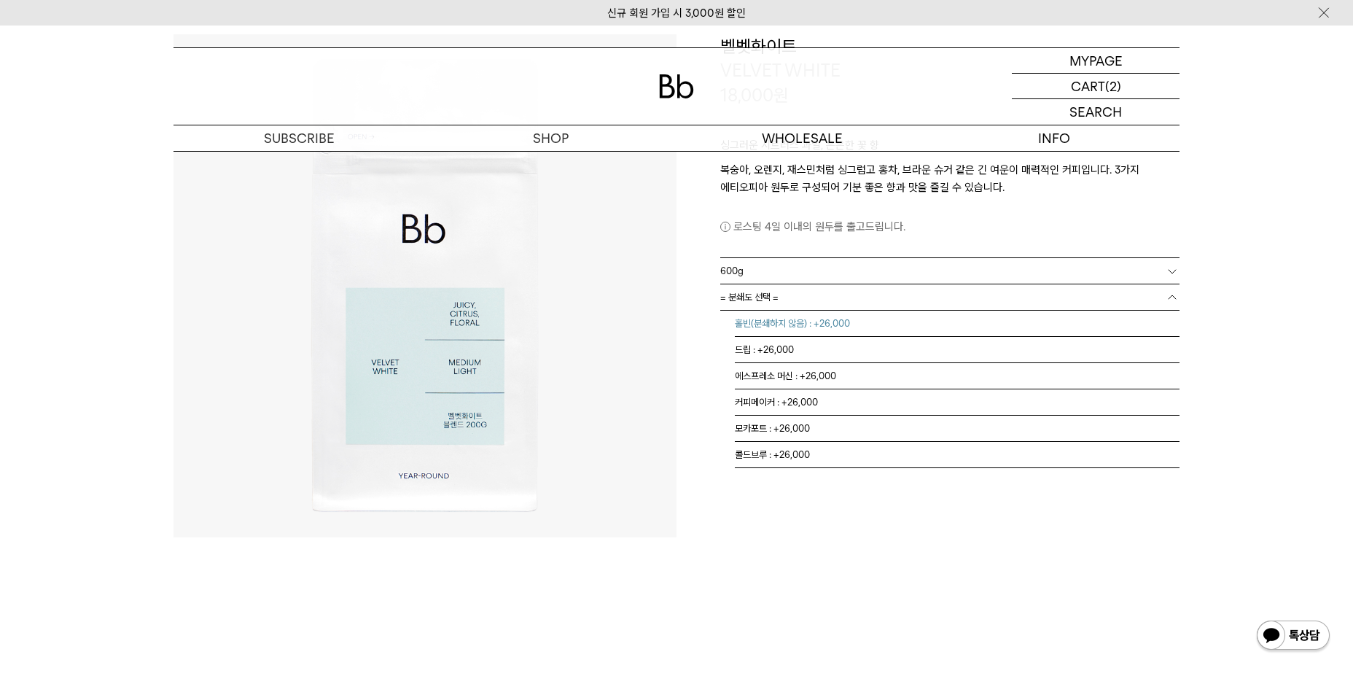
click at [827, 322] on li "홀빈(분쇄하지 않음) : +26,000" at bounding box center [957, 324] width 445 height 26
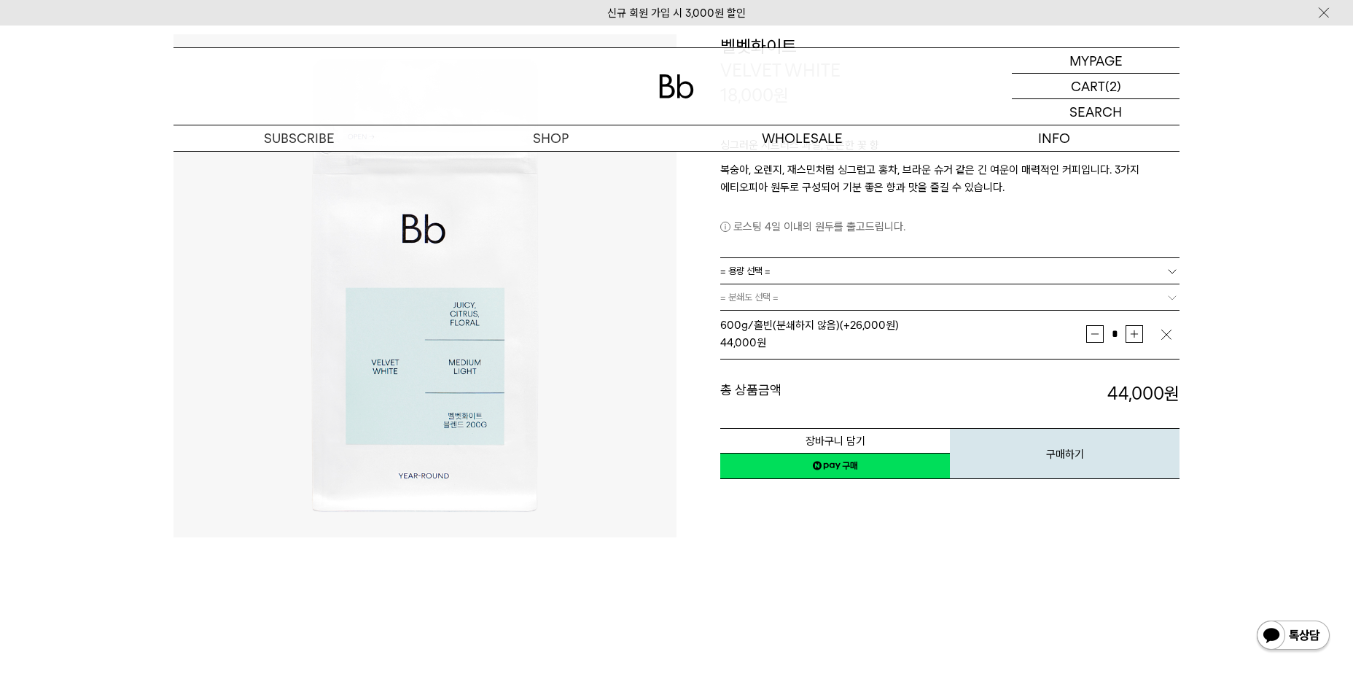
click at [1163, 330] on img "button" at bounding box center [1166, 334] width 15 height 15
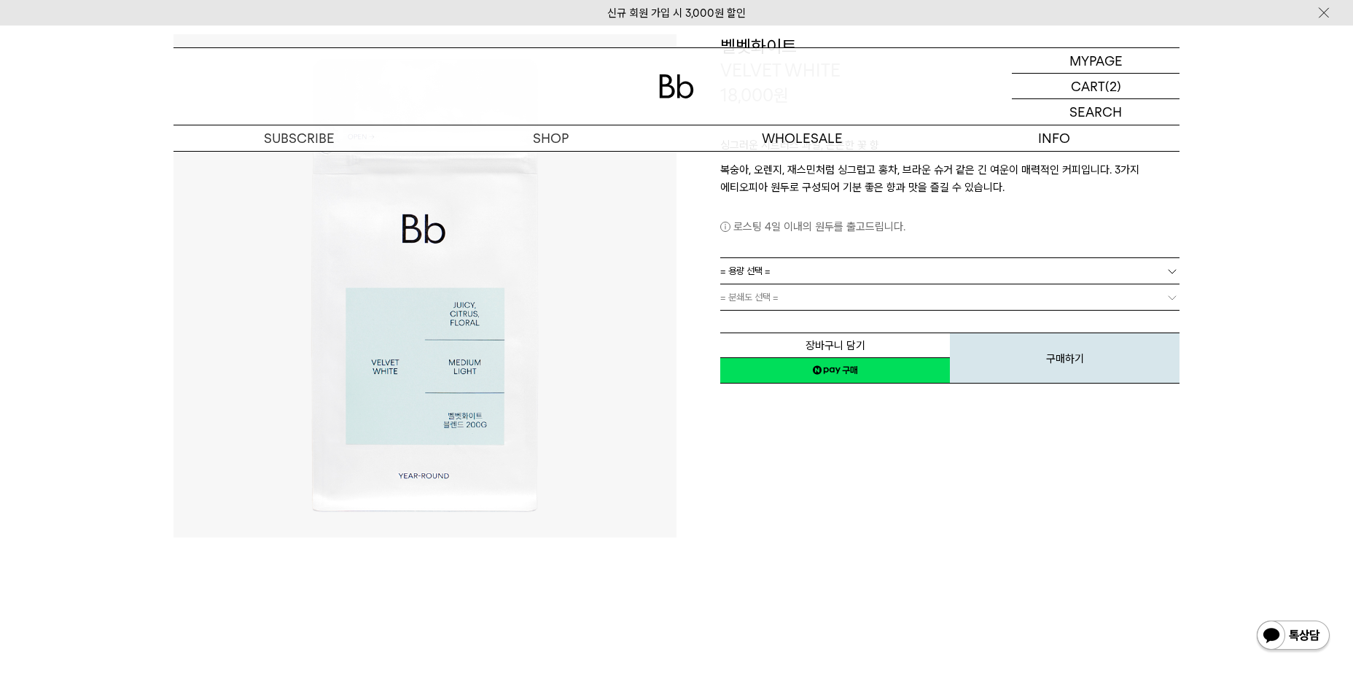
click at [1068, 277] on link "= 용량 선택 =" at bounding box center [949, 271] width 459 height 26
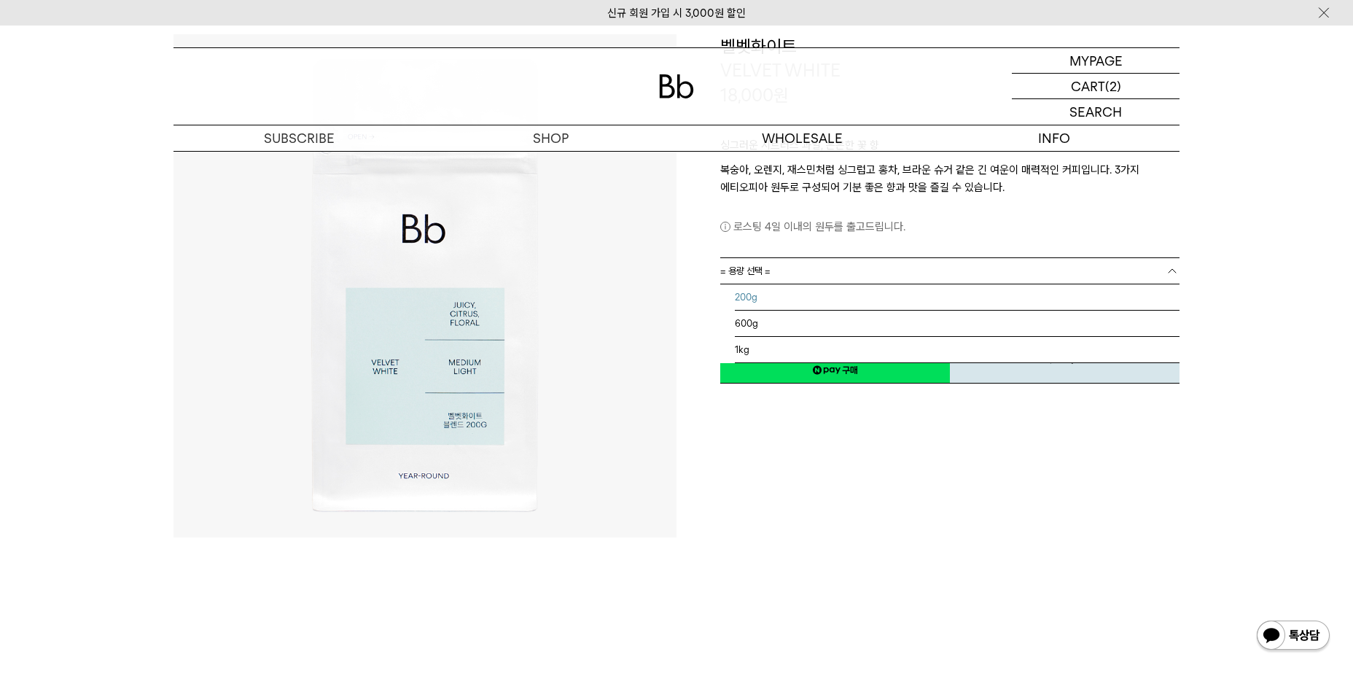
click at [1032, 304] on li "200g" at bounding box center [957, 297] width 445 height 26
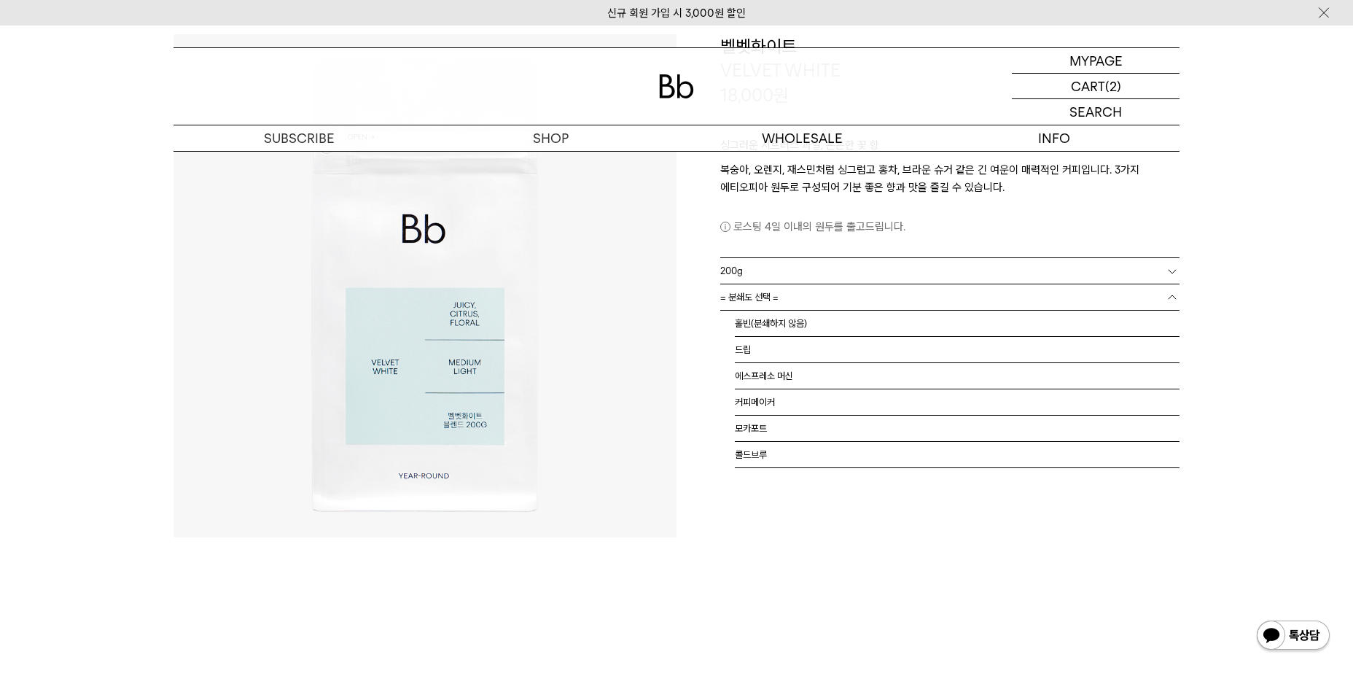
click at [952, 303] on link "= 분쇄도 선택 =" at bounding box center [949, 297] width 459 height 26
click at [938, 324] on li "홀빈(분쇄하지 않음)" at bounding box center [957, 324] width 445 height 26
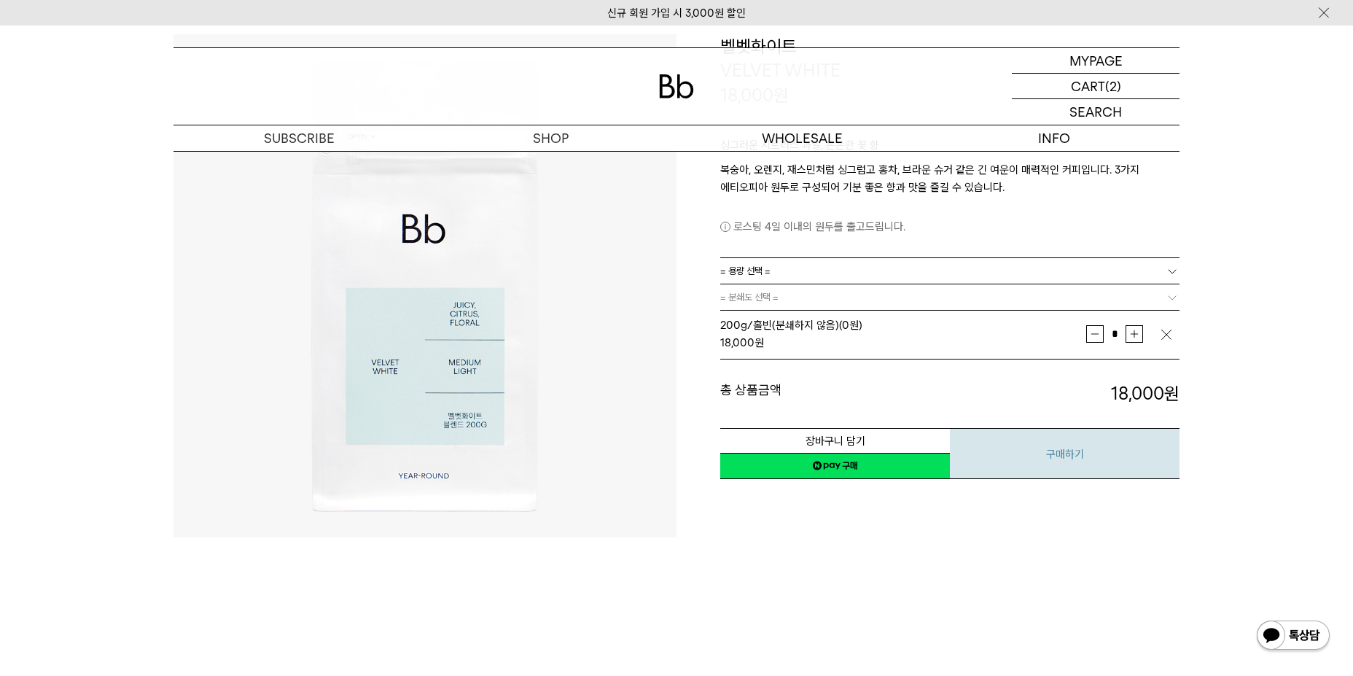
click at [993, 450] on button "구매하기" at bounding box center [1065, 453] width 230 height 51
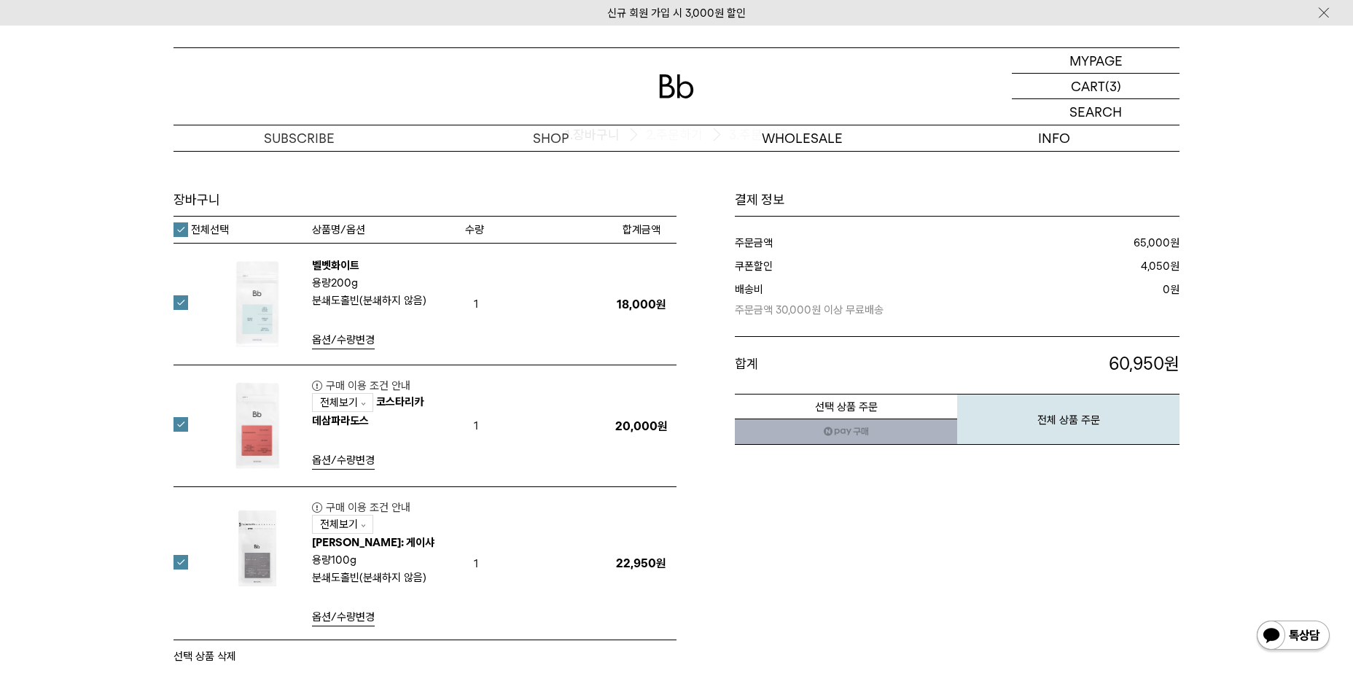
scroll to position [146, 0]
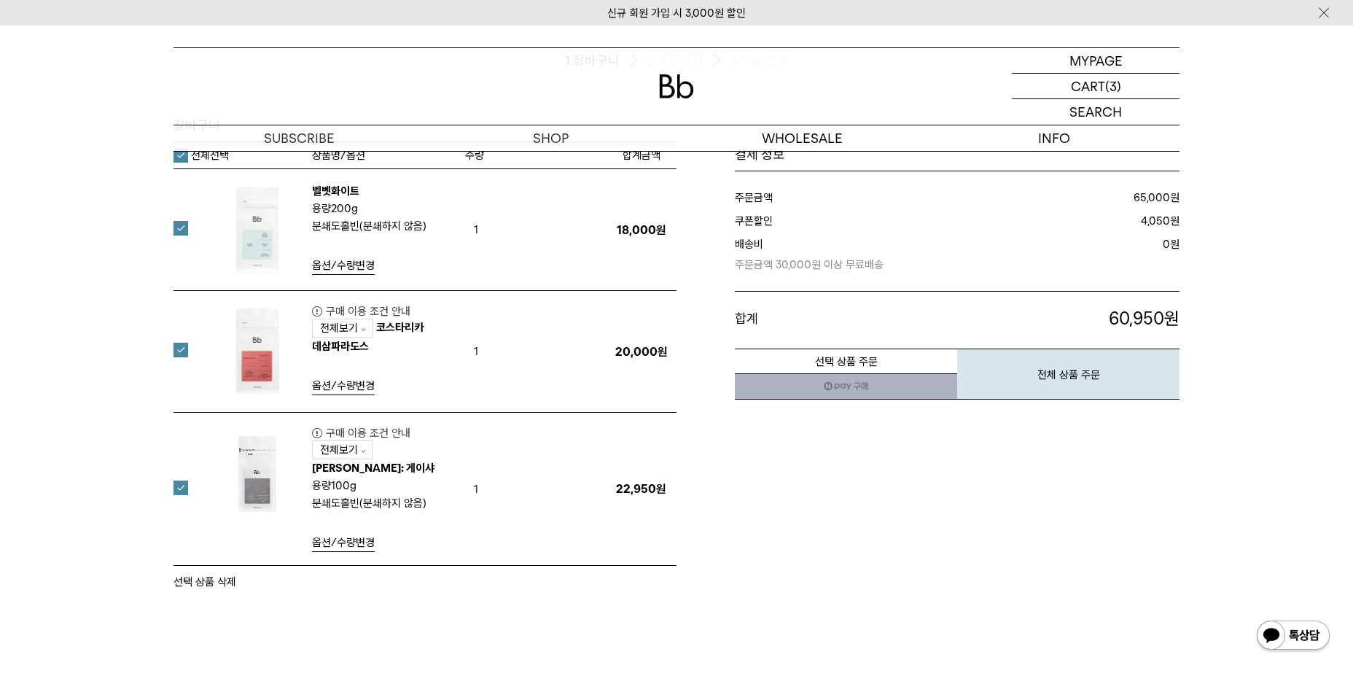
click at [181, 354] on label at bounding box center [190, 350] width 32 height 15
click at [171, 494] on div "장바구니 1. 장바구니 2. 주문하기 3. 주문 완료 장바구니 수량 200g" at bounding box center [677, 297] width 1050 height 585
click at [174, 488] on label at bounding box center [190, 487] width 32 height 15
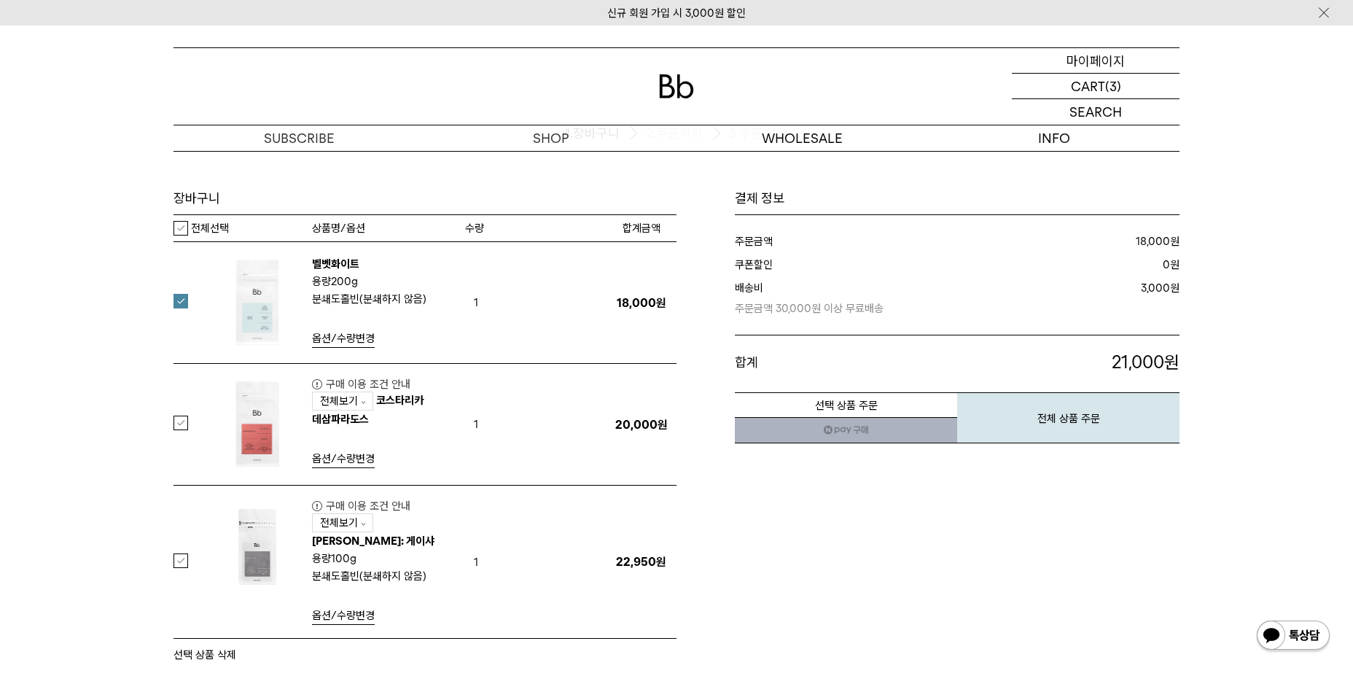
click at [1099, 71] on p "마이페이지" at bounding box center [1096, 60] width 58 height 25
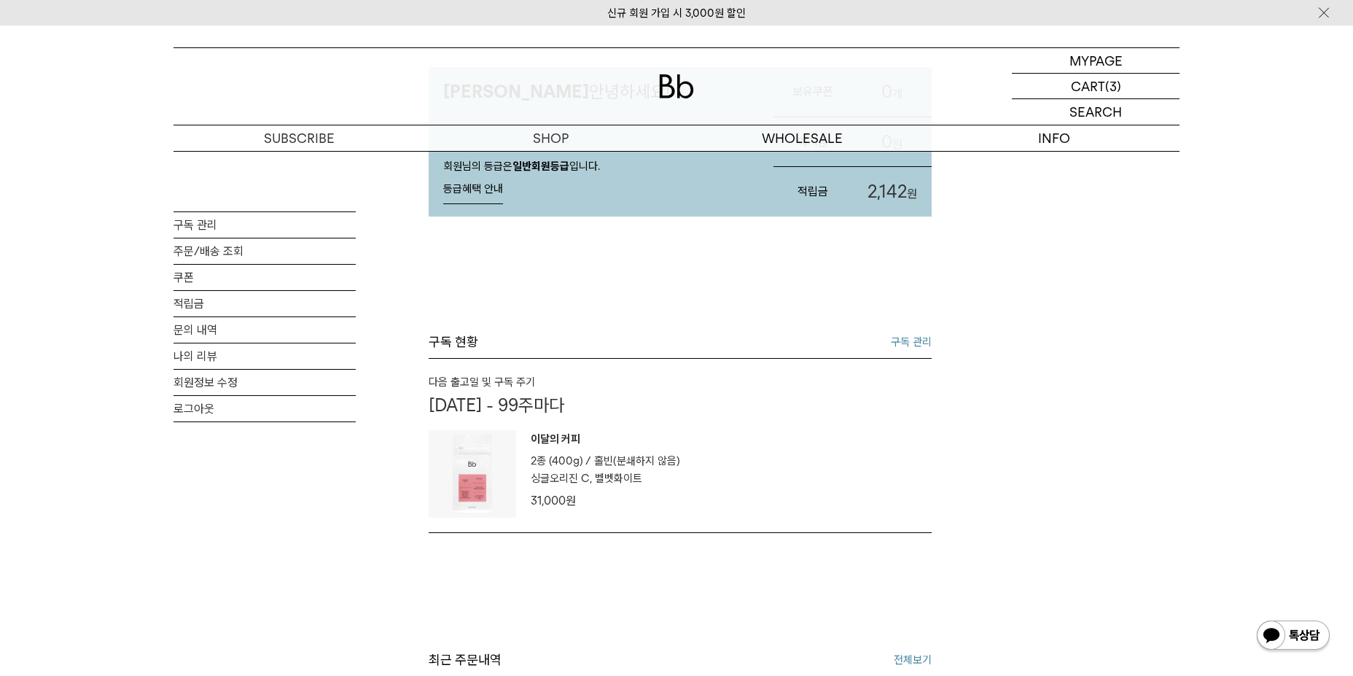
scroll to position [146, 0]
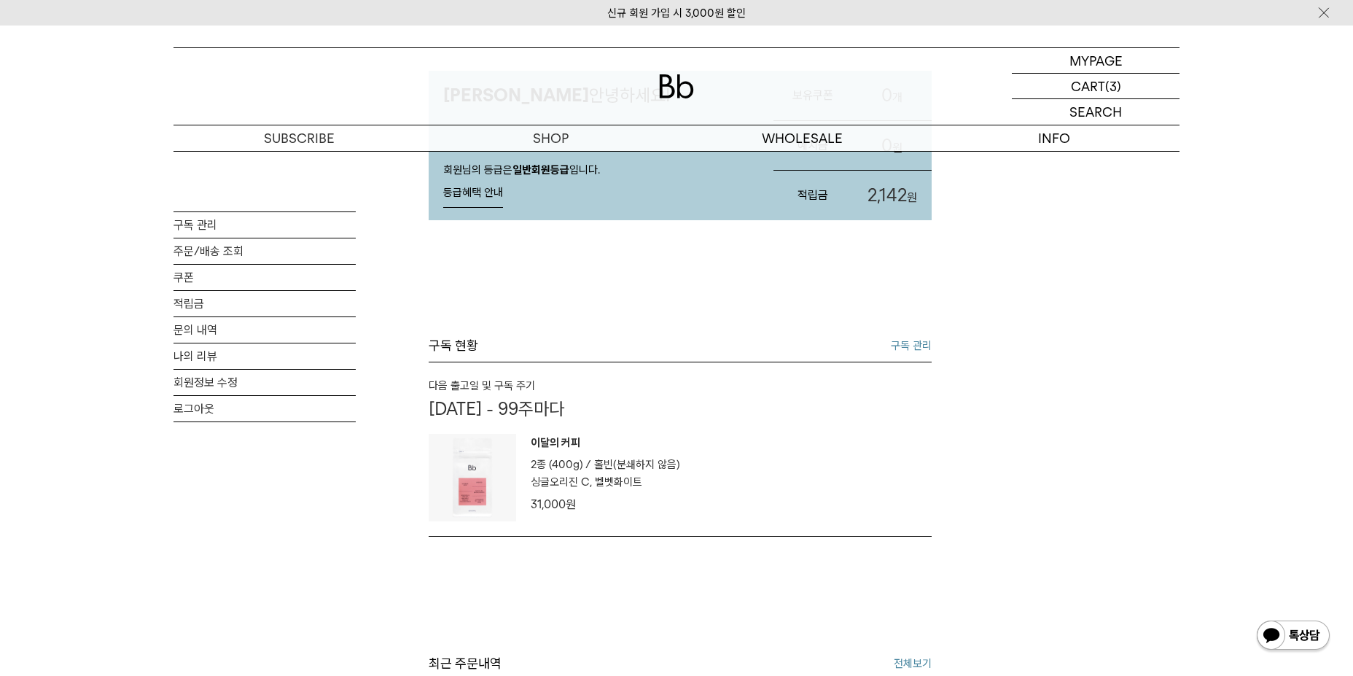
click at [918, 330] on div "[PERSON_NAME] 안녕하세요! 회원님의 등급은 일반회원등급 입니다. 등급혜택 안내 등급혜택 안내 회원 등급 일반회원등급 추가 할인 0원…" at bounding box center [680, 688] width 503 height 1366
click at [914, 343] on link "구독 관리" at bounding box center [911, 345] width 41 height 17
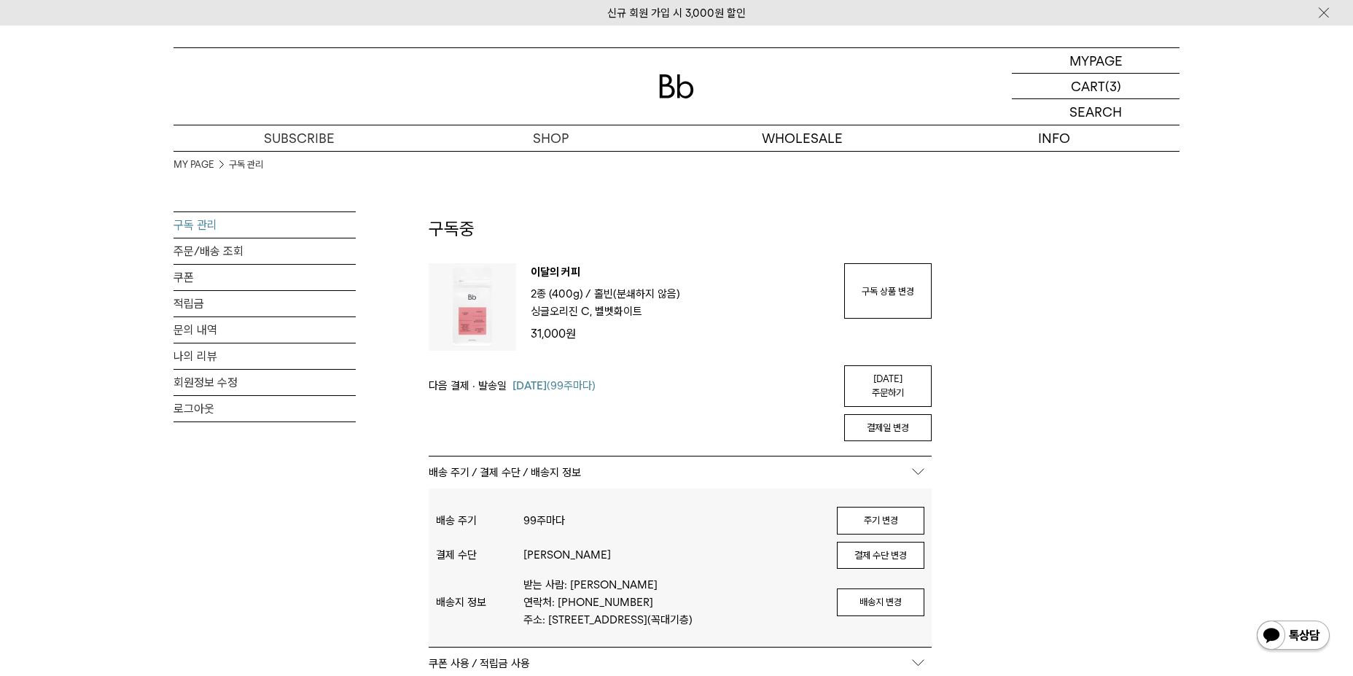
click at [879, 588] on button "배송지 변경" at bounding box center [880, 602] width 87 height 28
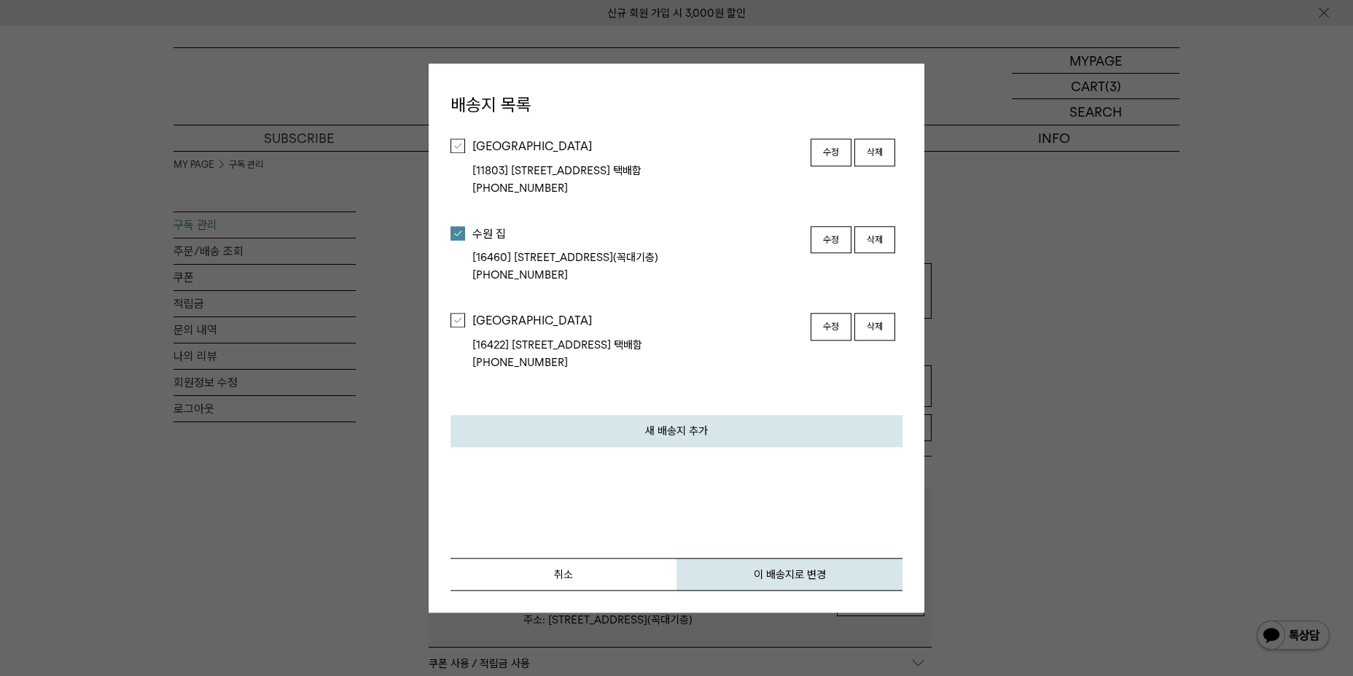
click at [470, 314] on li "율천고등학교 [16422] 경기도 수원시 팔달구 일월로 50(화서동) 1층 택배함 010-2901-8695 수정 삭제" at bounding box center [677, 342] width 452 height 87
click at [465, 319] on li "율천고등학교 [16422] 경기도 수원시 팔달구 일월로 50(화서동) 1층 택배함 010-2901-8695 수정 삭제" at bounding box center [677, 342] width 452 height 87
click at [461, 322] on div at bounding box center [458, 320] width 15 height 15
click at [747, 572] on button "이 배송지로 변경" at bounding box center [790, 574] width 226 height 33
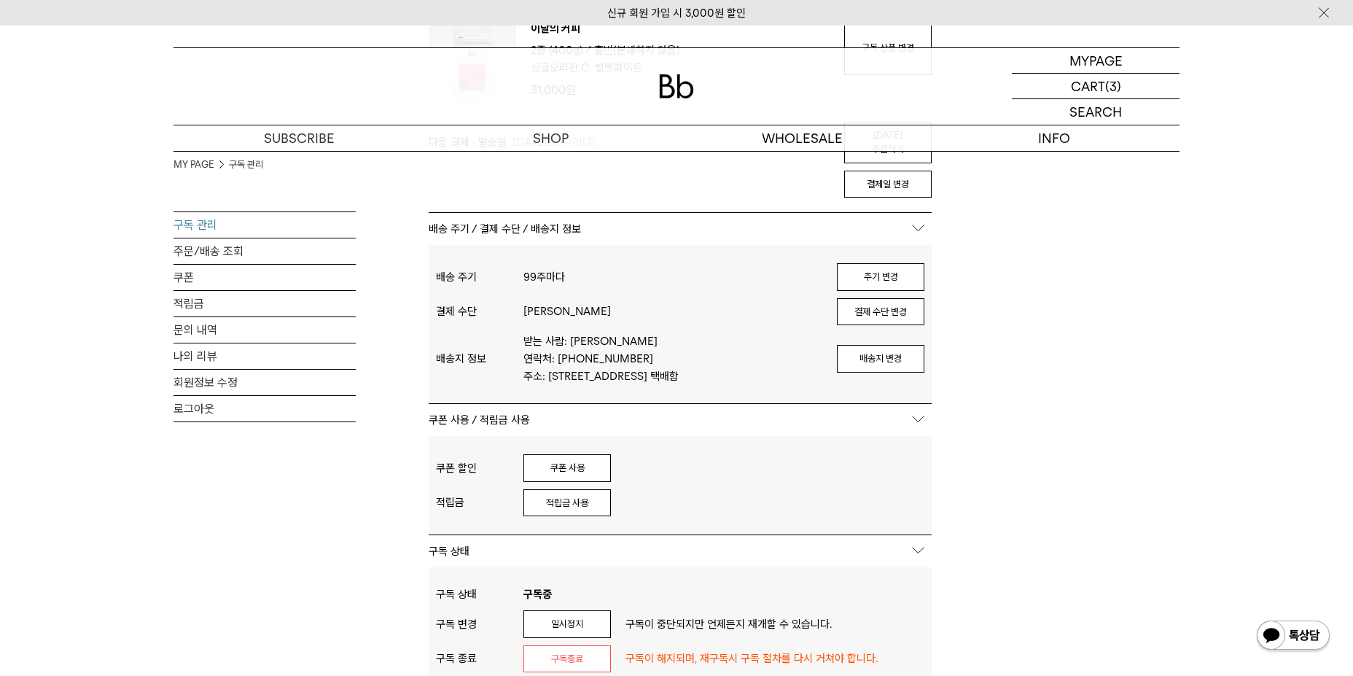
scroll to position [292, 0]
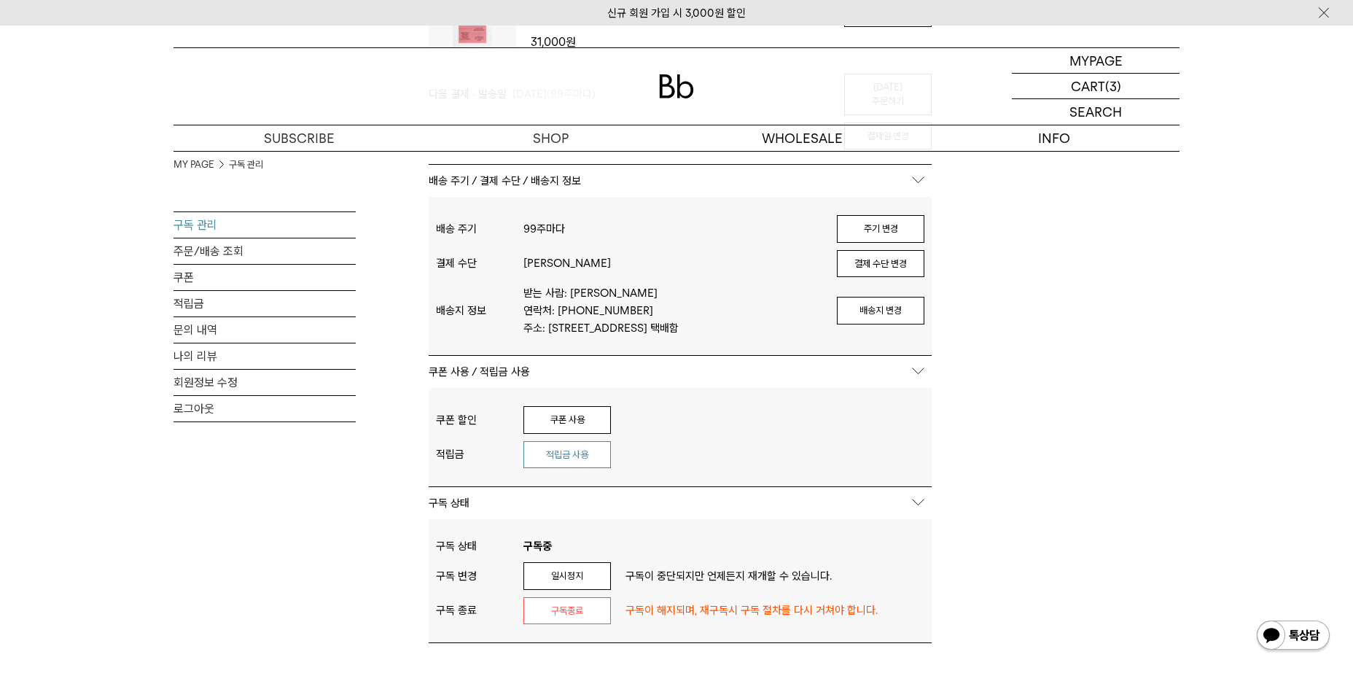
click at [565, 441] on button "적립금 사용" at bounding box center [566, 455] width 87 height 28
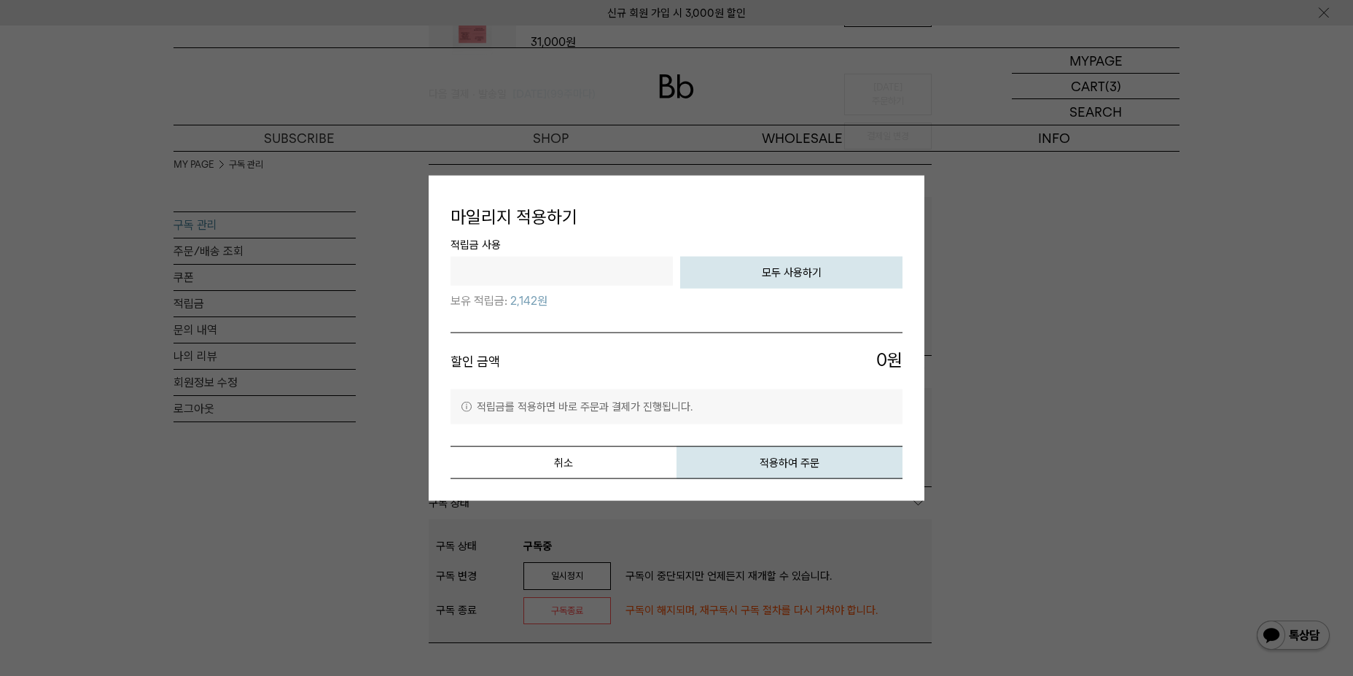
click at [763, 288] on button "모두 사용하기" at bounding box center [791, 273] width 222 height 32
type input "****"
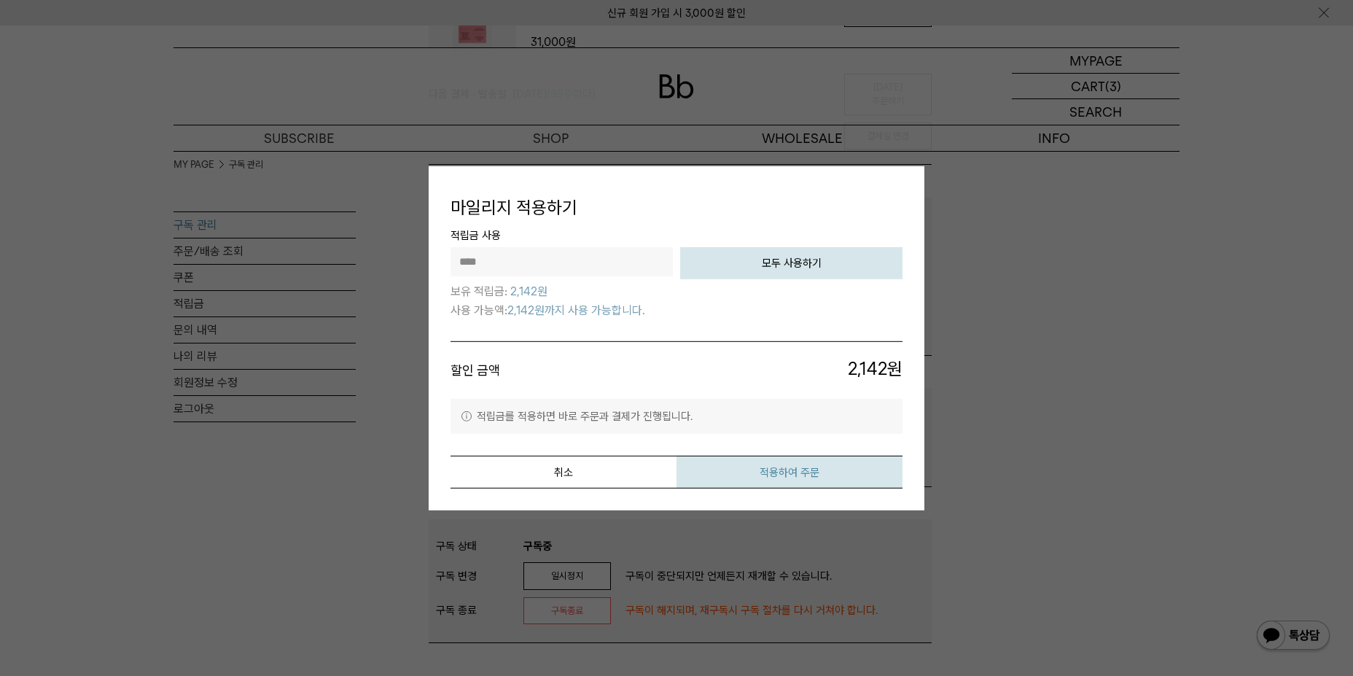
click at [774, 470] on button "적용하여 주문" at bounding box center [790, 472] width 226 height 33
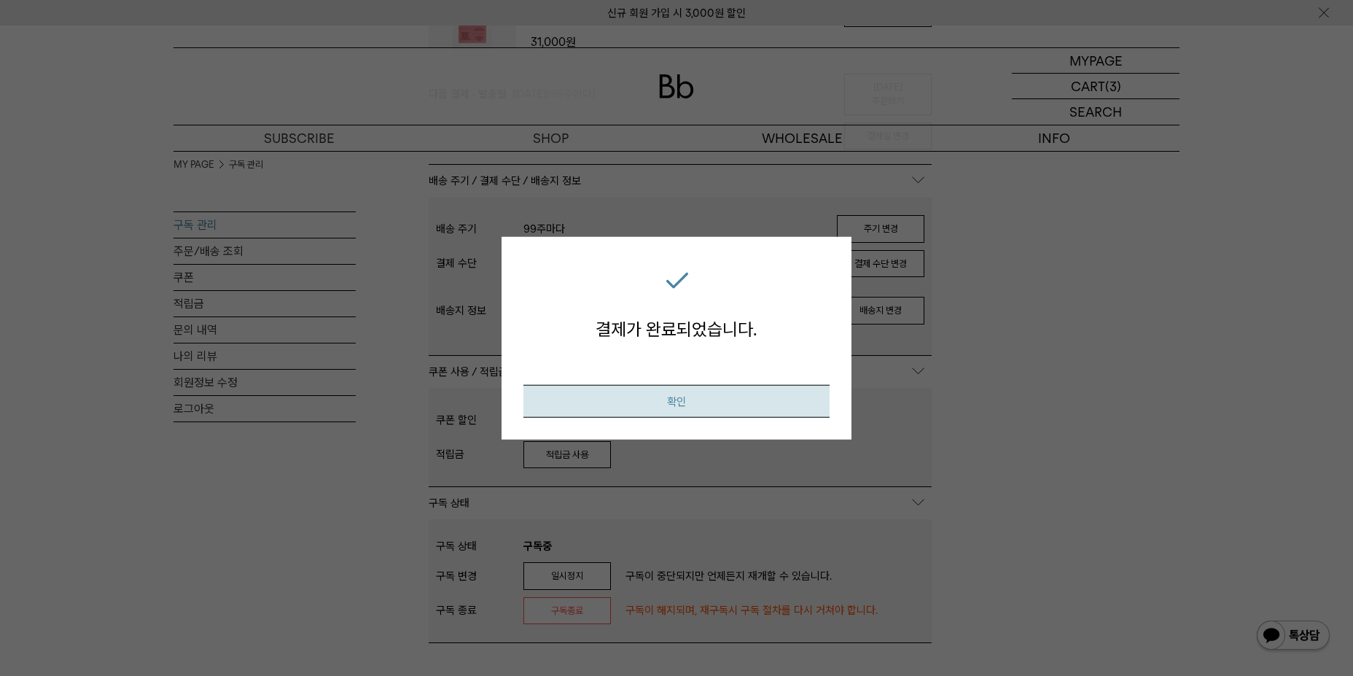
click at [780, 400] on button "확인" at bounding box center [676, 401] width 306 height 33
